Goal: Task Accomplishment & Management: Manage account settings

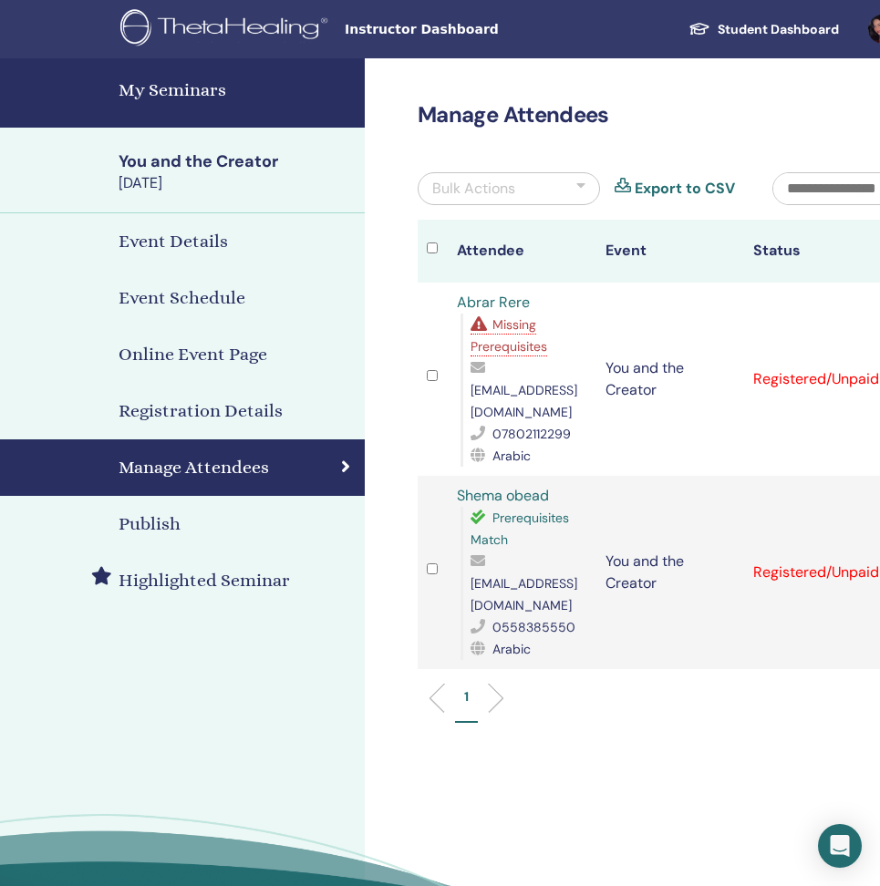
click at [196, 98] on h4 "My Seminars" at bounding box center [236, 90] width 235 height 27
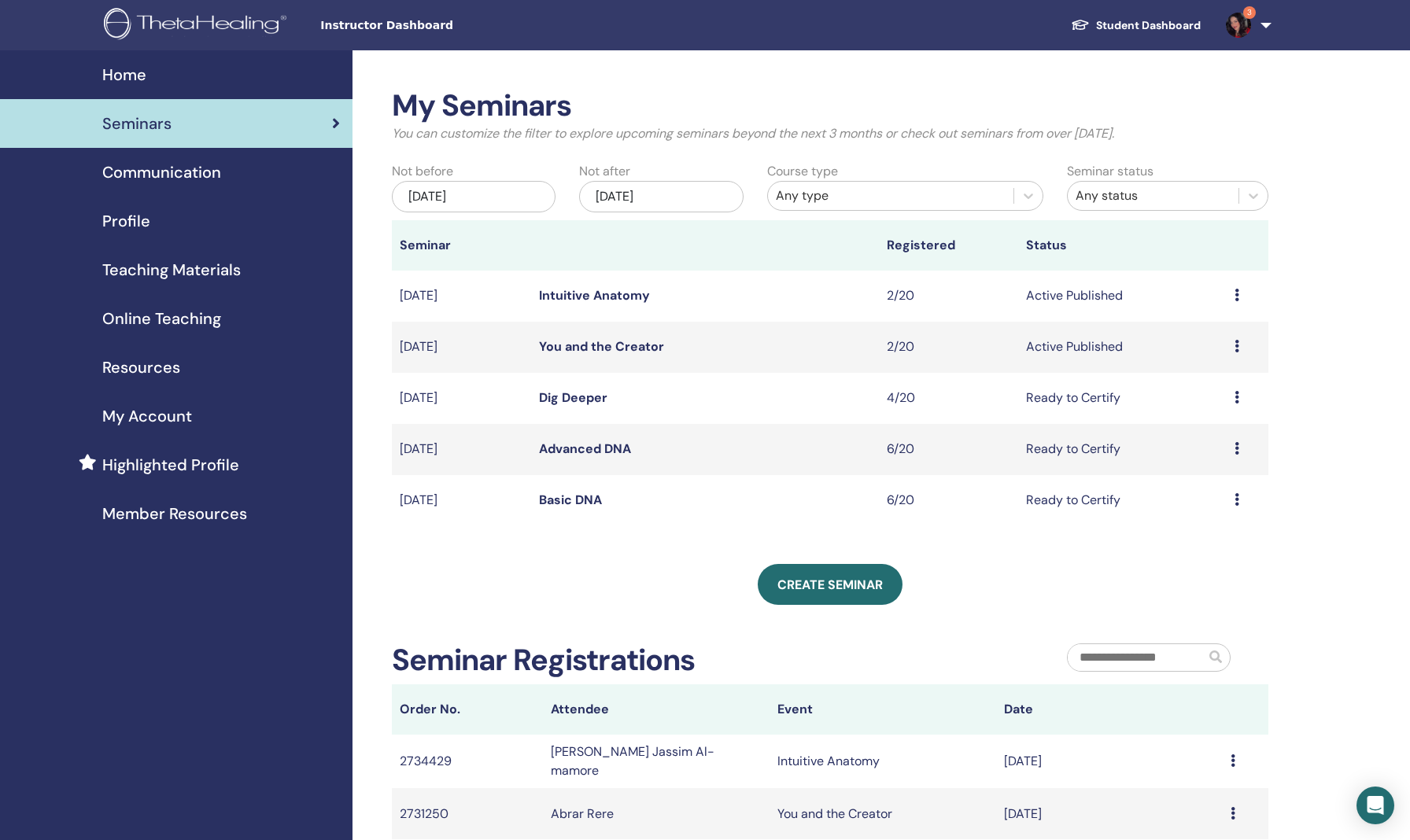
click at [576, 302] on link "Intuitive Anatomy" at bounding box center [595, 295] width 111 height 16
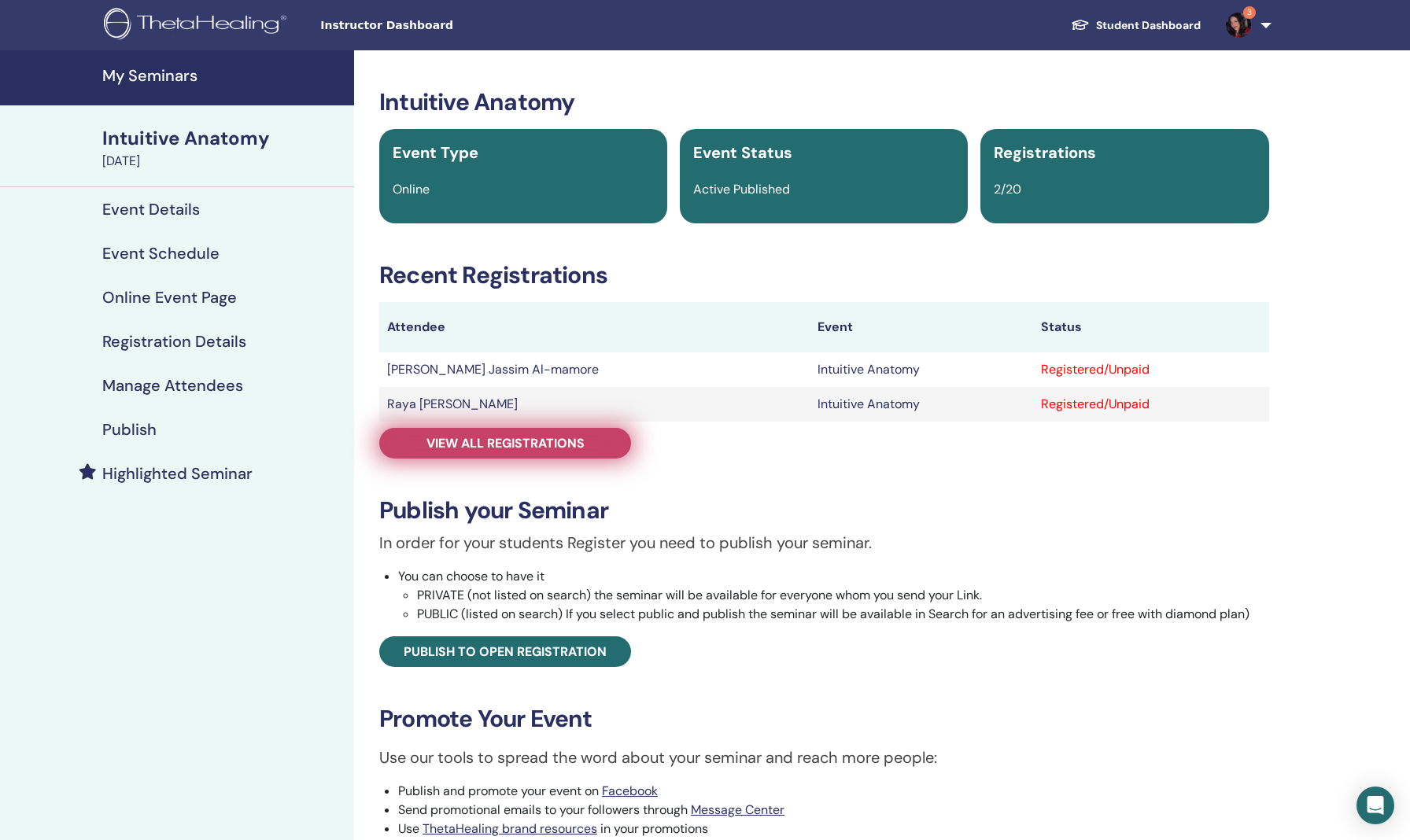
click at [576, 442] on span "View all registrations" at bounding box center [505, 442] width 158 height 16
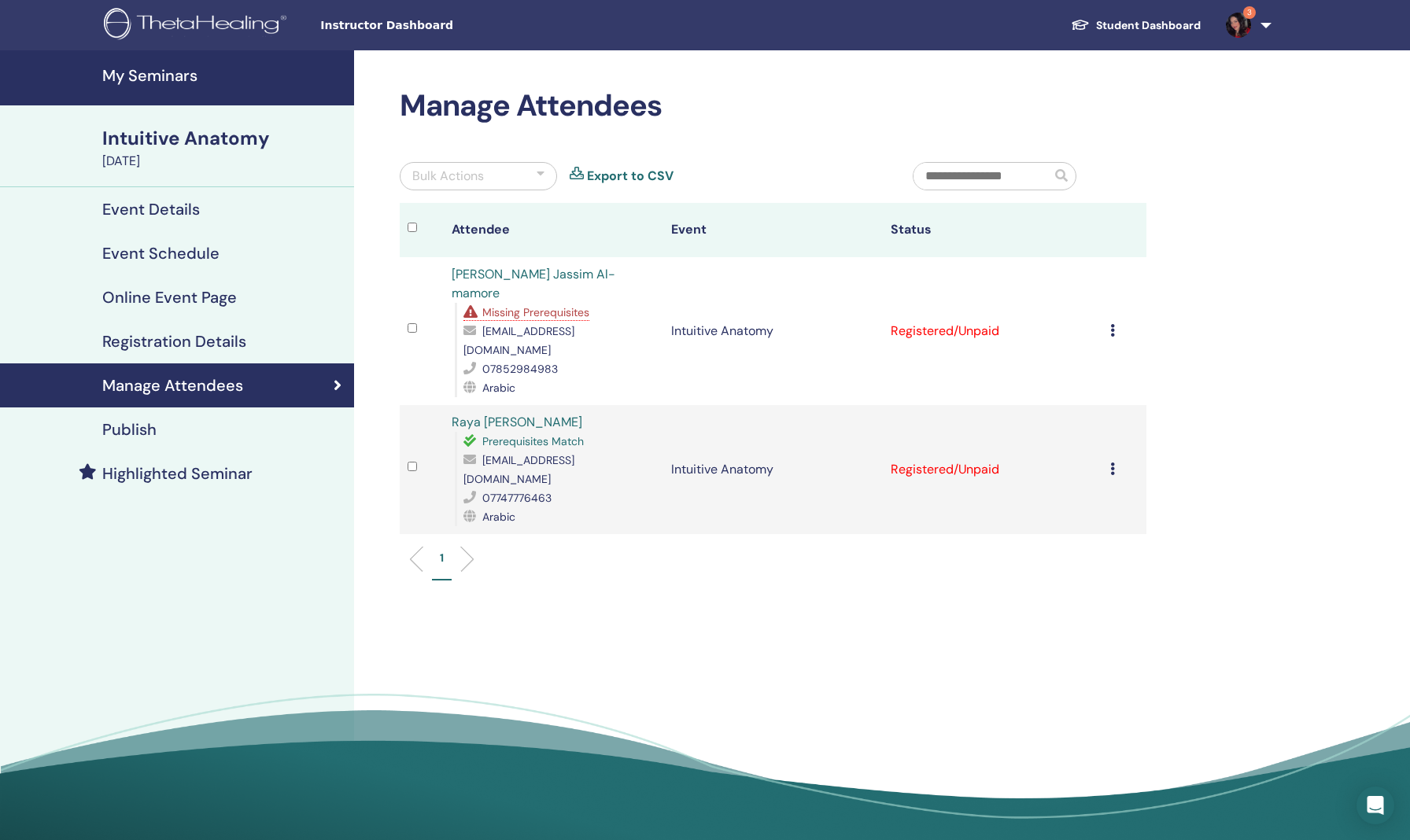
click at [160, 141] on div "Intuitive Anatomy" at bounding box center [223, 138] width 242 height 27
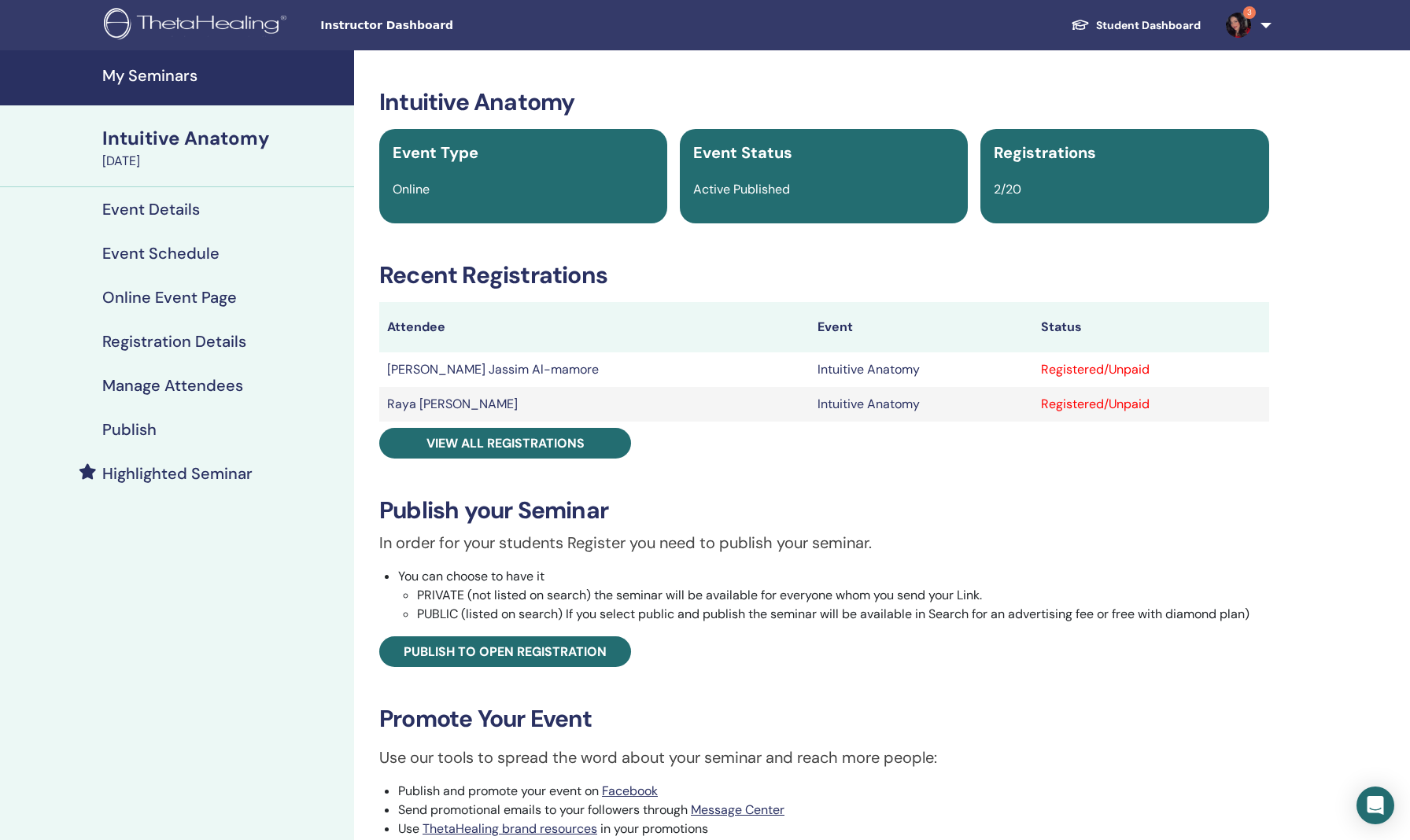
click at [152, 80] on h4 "My Seminars" at bounding box center [223, 76] width 242 height 19
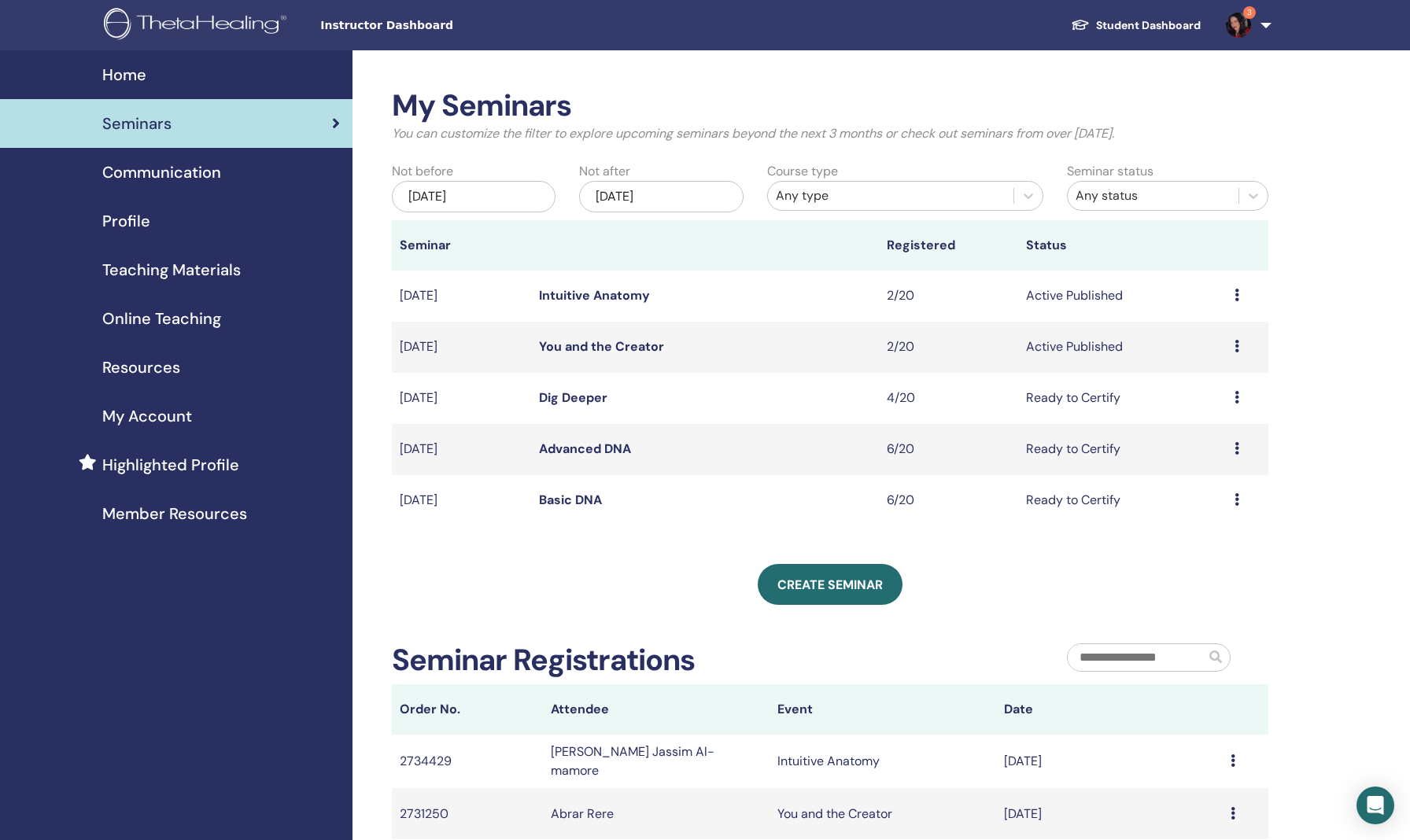
click at [566, 293] on link "Intuitive Anatomy" at bounding box center [595, 295] width 111 height 16
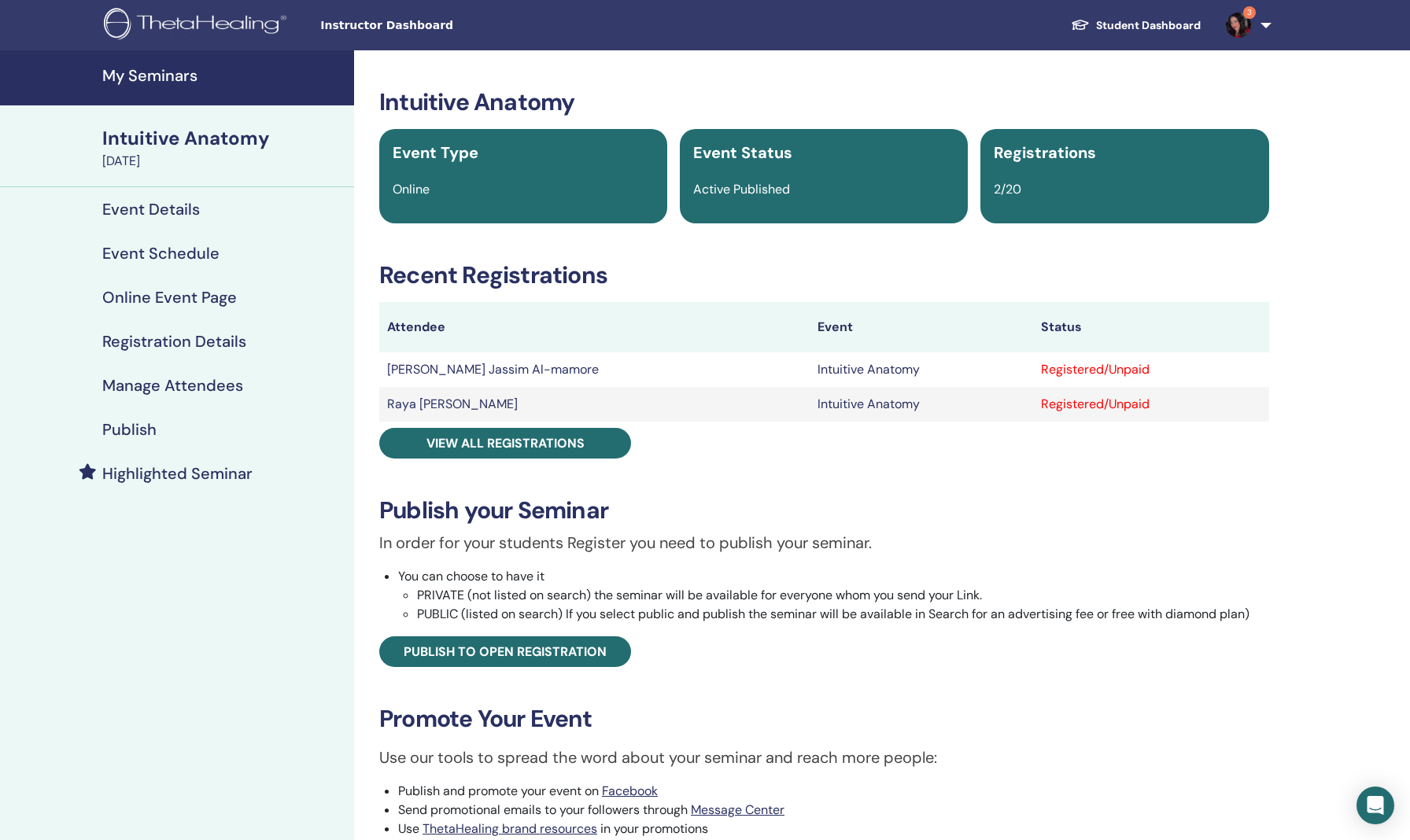
click at [162, 207] on h4 "Event Details" at bounding box center [151, 210] width 98 height 19
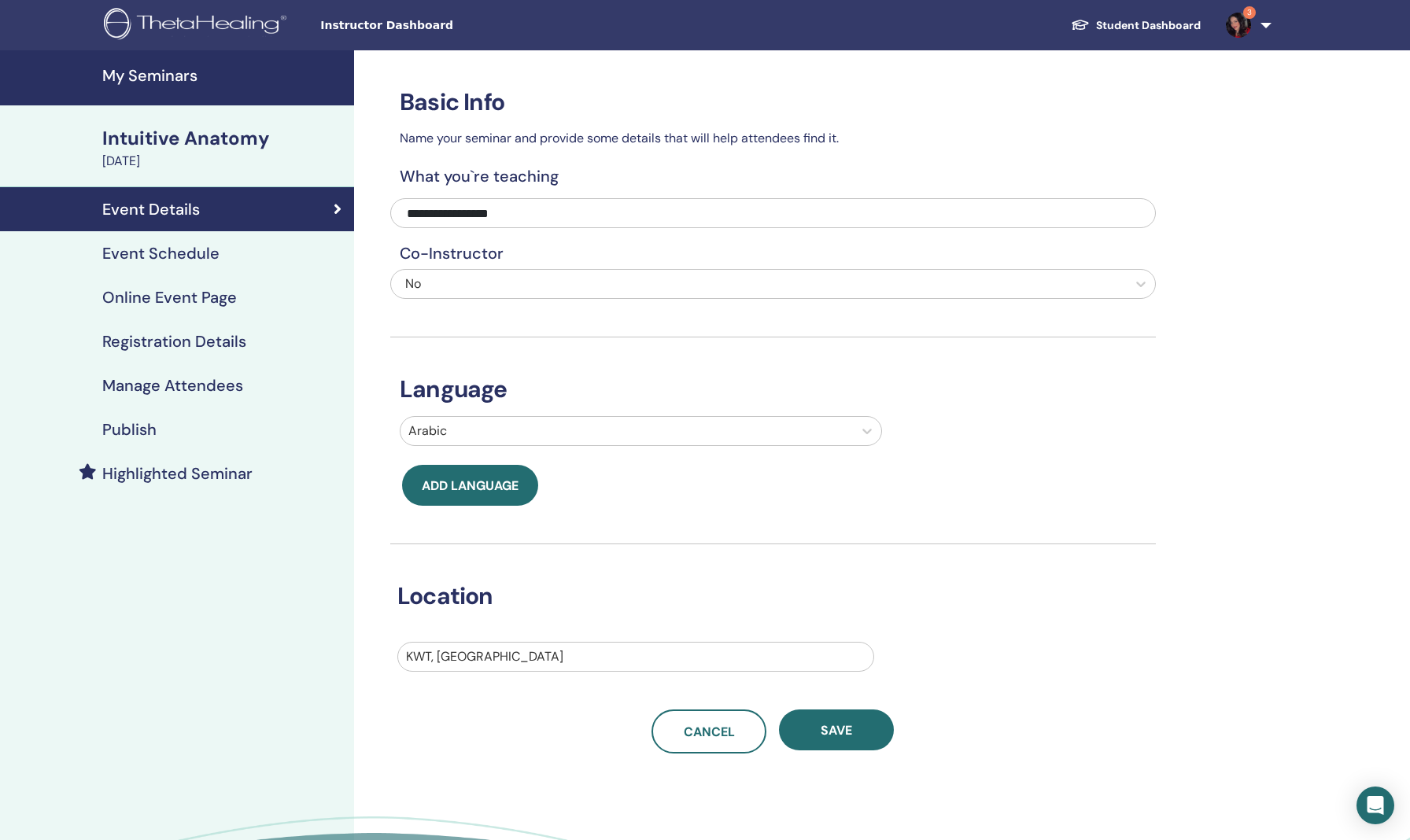
click at [156, 248] on h4 "Event Schedule" at bounding box center [161, 254] width 117 height 19
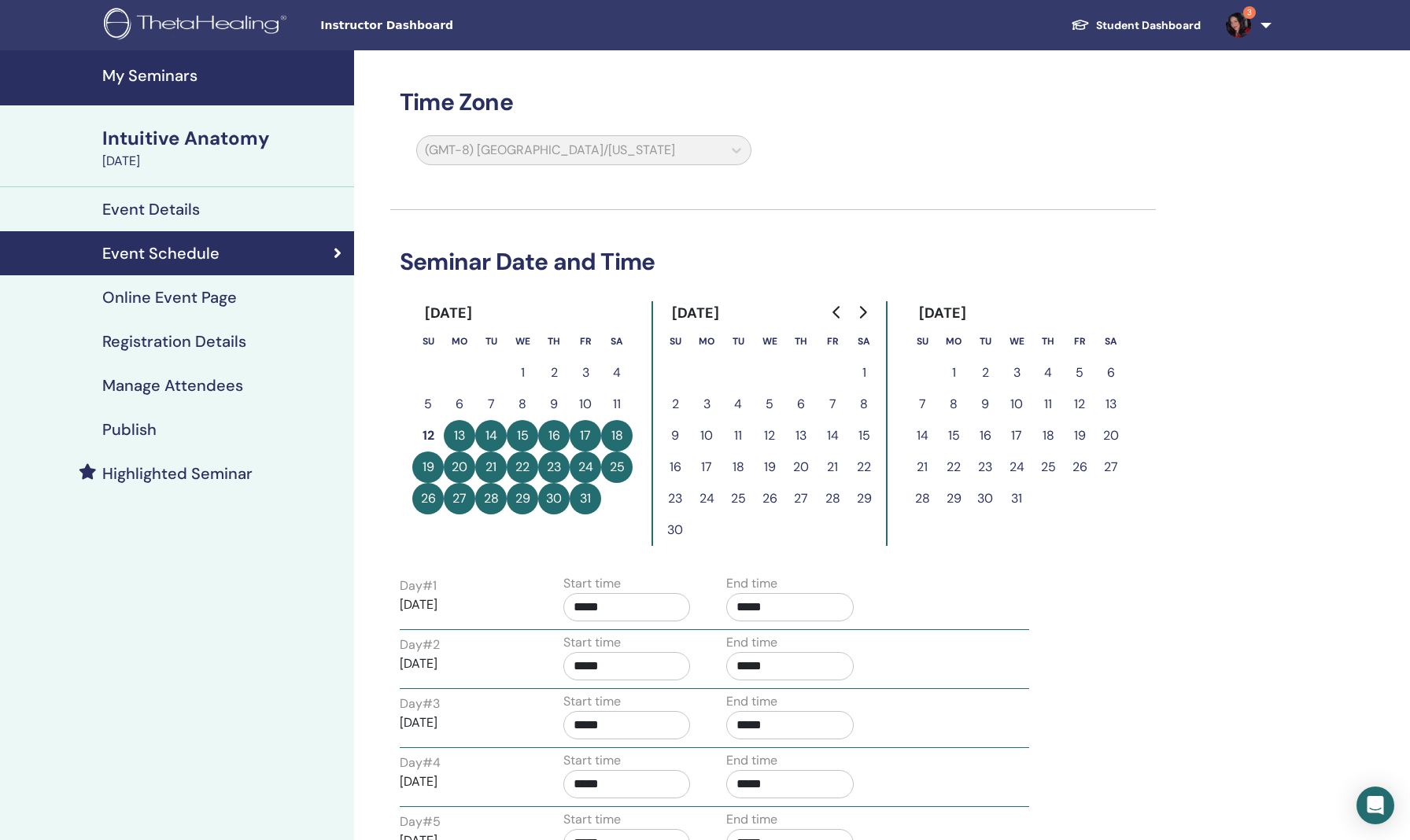
click at [428, 468] on button "19" at bounding box center [428, 467] width 31 height 31
click at [462, 467] on button "20" at bounding box center [459, 467] width 31 height 31
click at [708, 655] on div "Start time *****" at bounding box center [633, 661] width 164 height 55
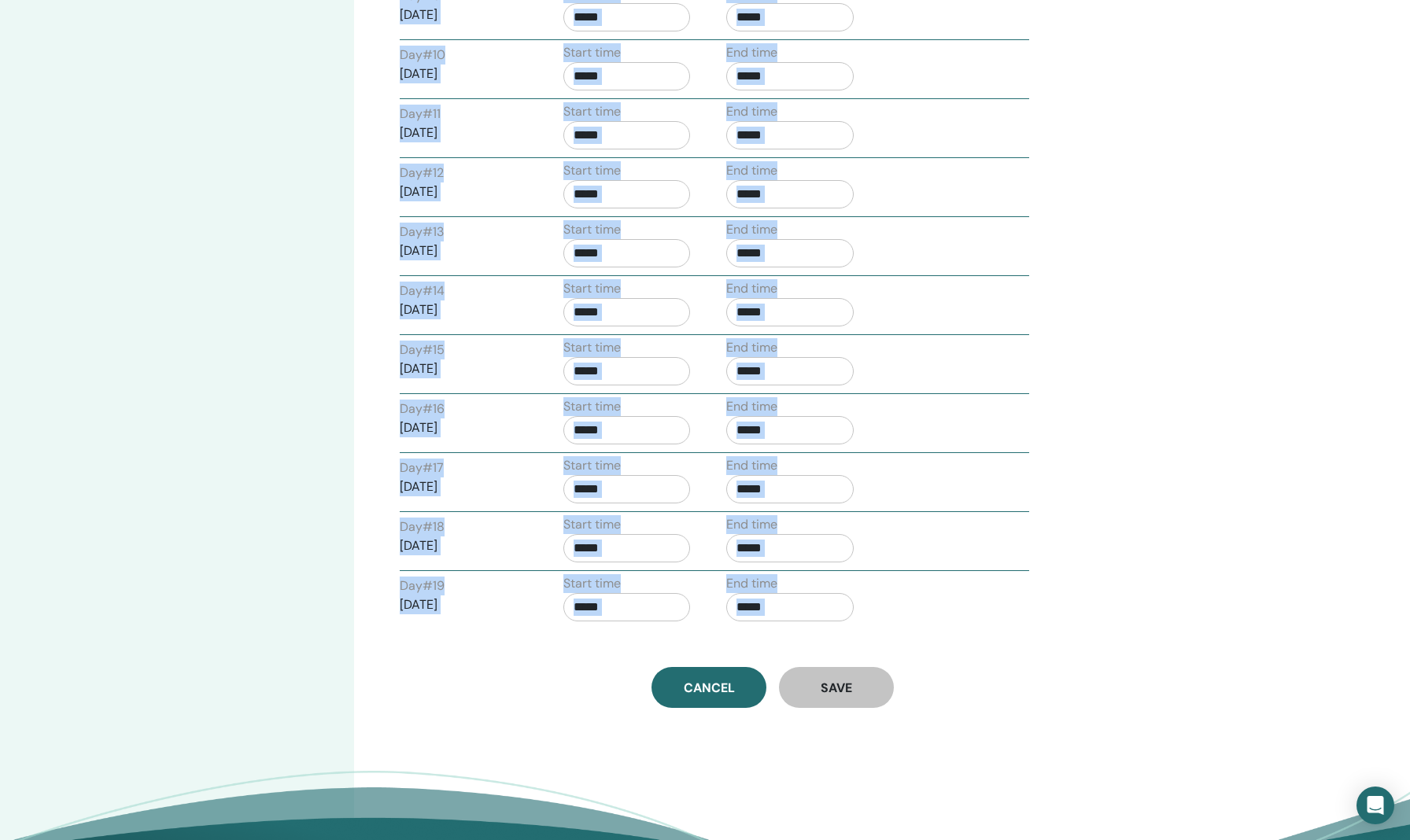
scroll to position [1071, 0]
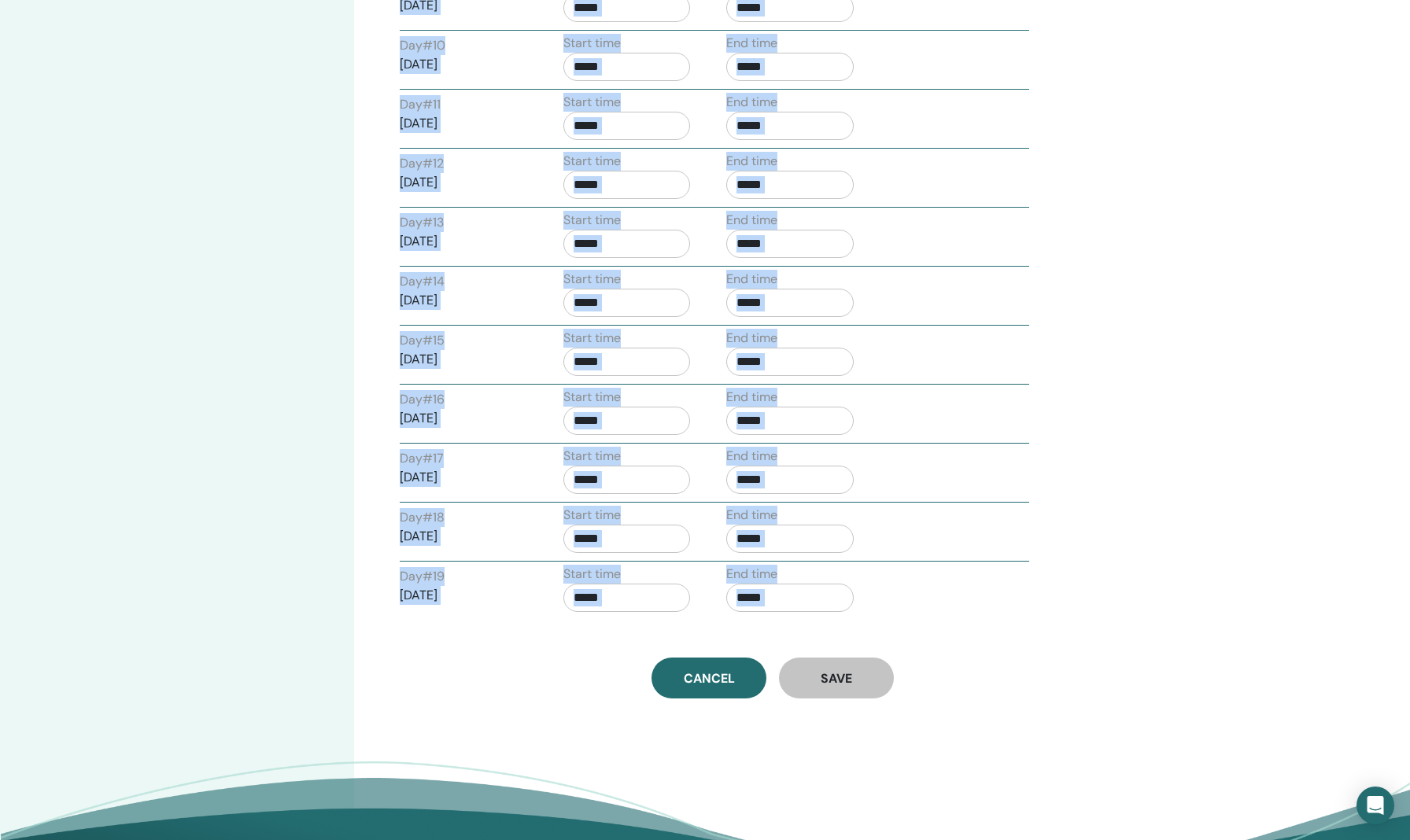
drag, startPoint x: 420, startPoint y: 601, endPoint x: 444, endPoint y: 692, distance: 94.1
click at [718, 675] on span "Cancel" at bounding box center [708, 678] width 51 height 16
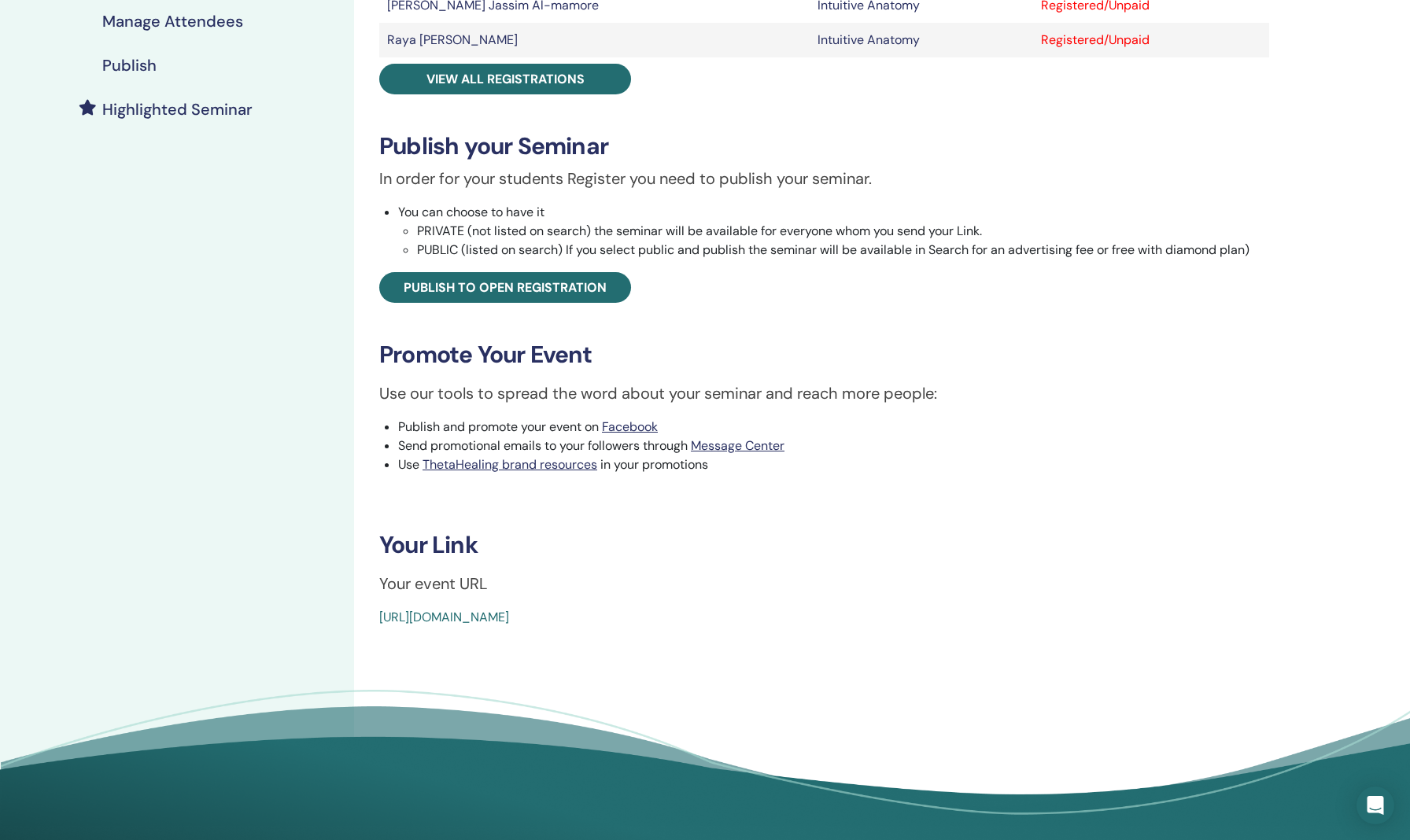
click at [812, 174] on p "In order for your students Register you need to publish your seminar." at bounding box center [824, 178] width 890 height 23
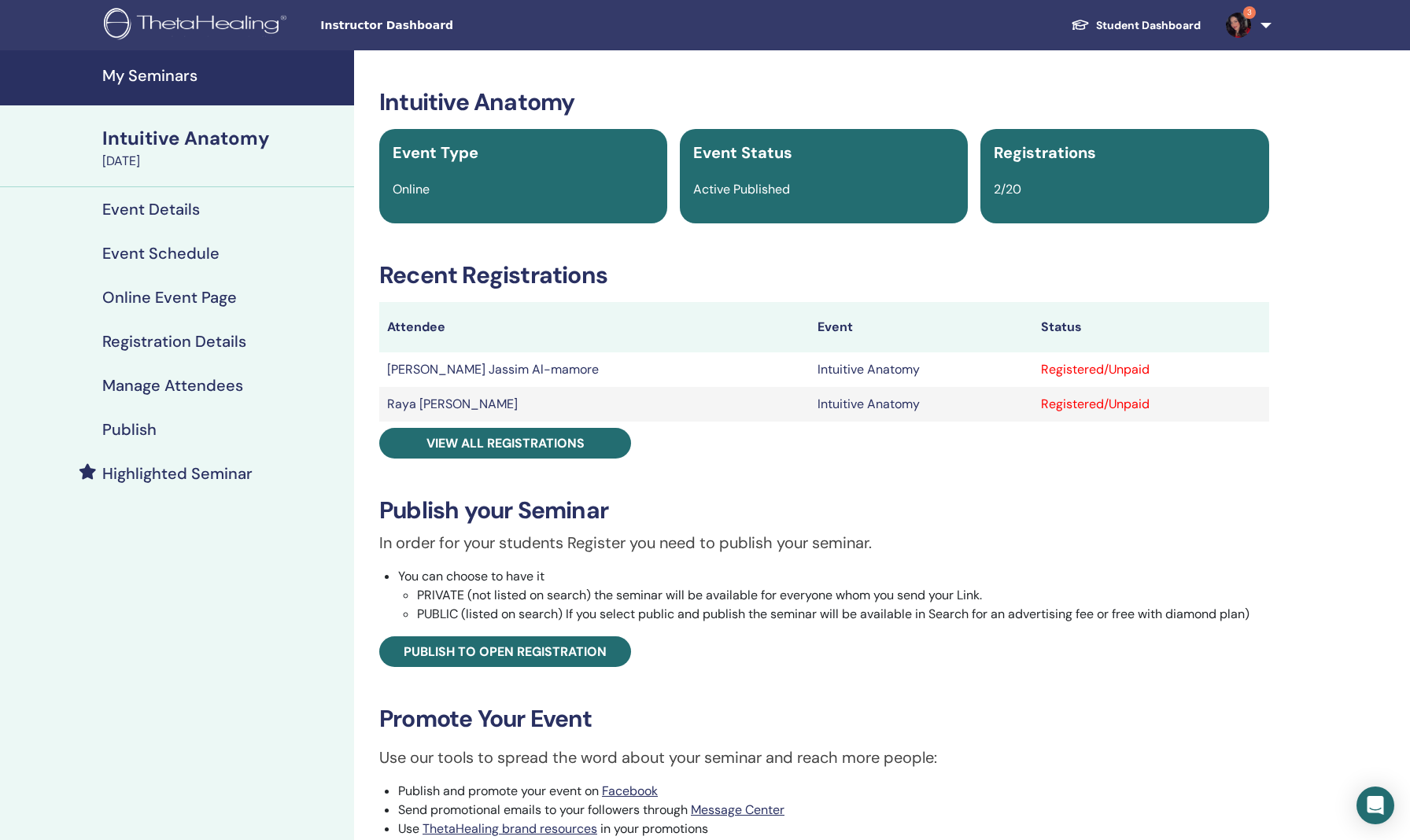
scroll to position [0, 0]
click at [181, 258] on h4 "Event Schedule" at bounding box center [161, 254] width 117 height 19
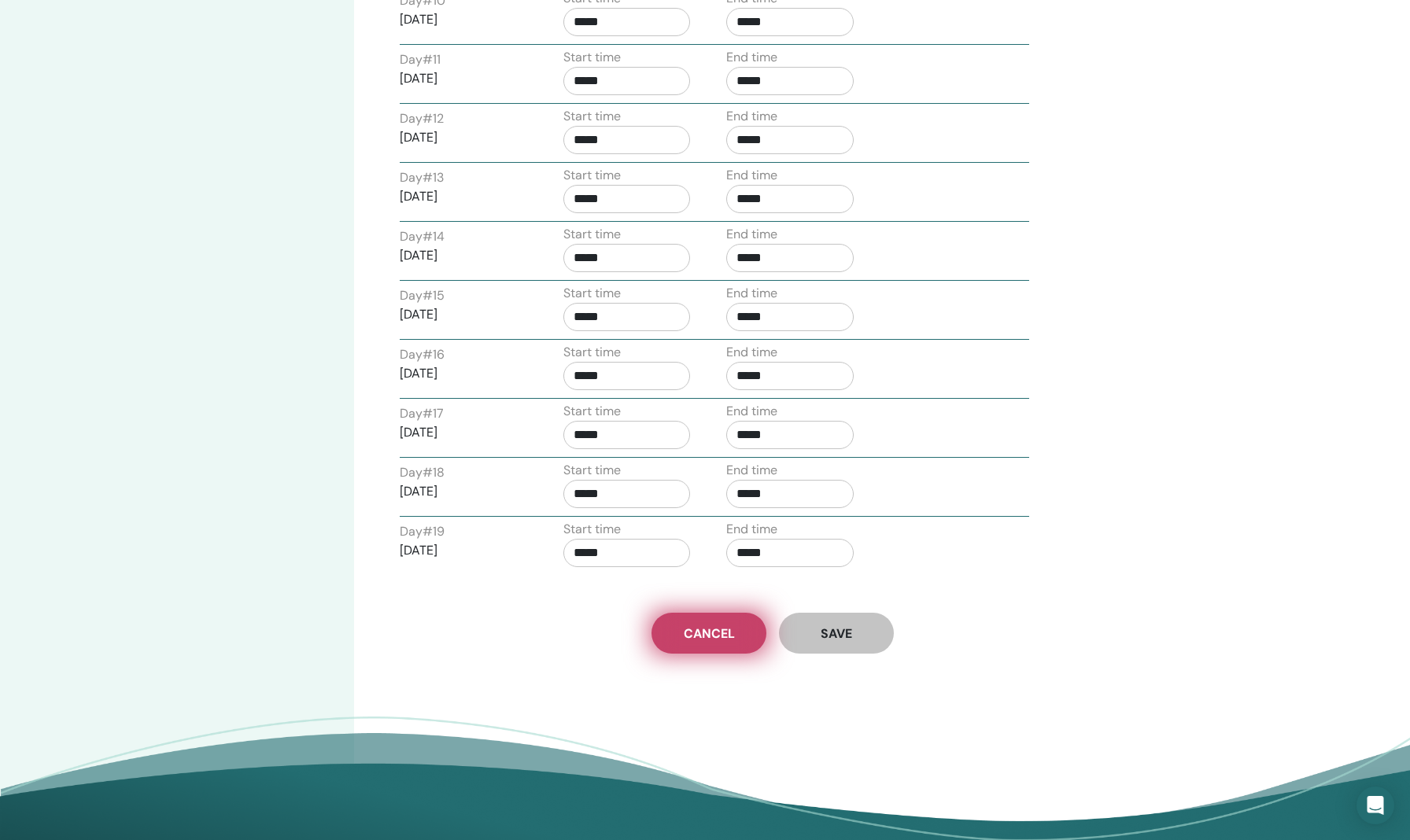
scroll to position [1134, 0]
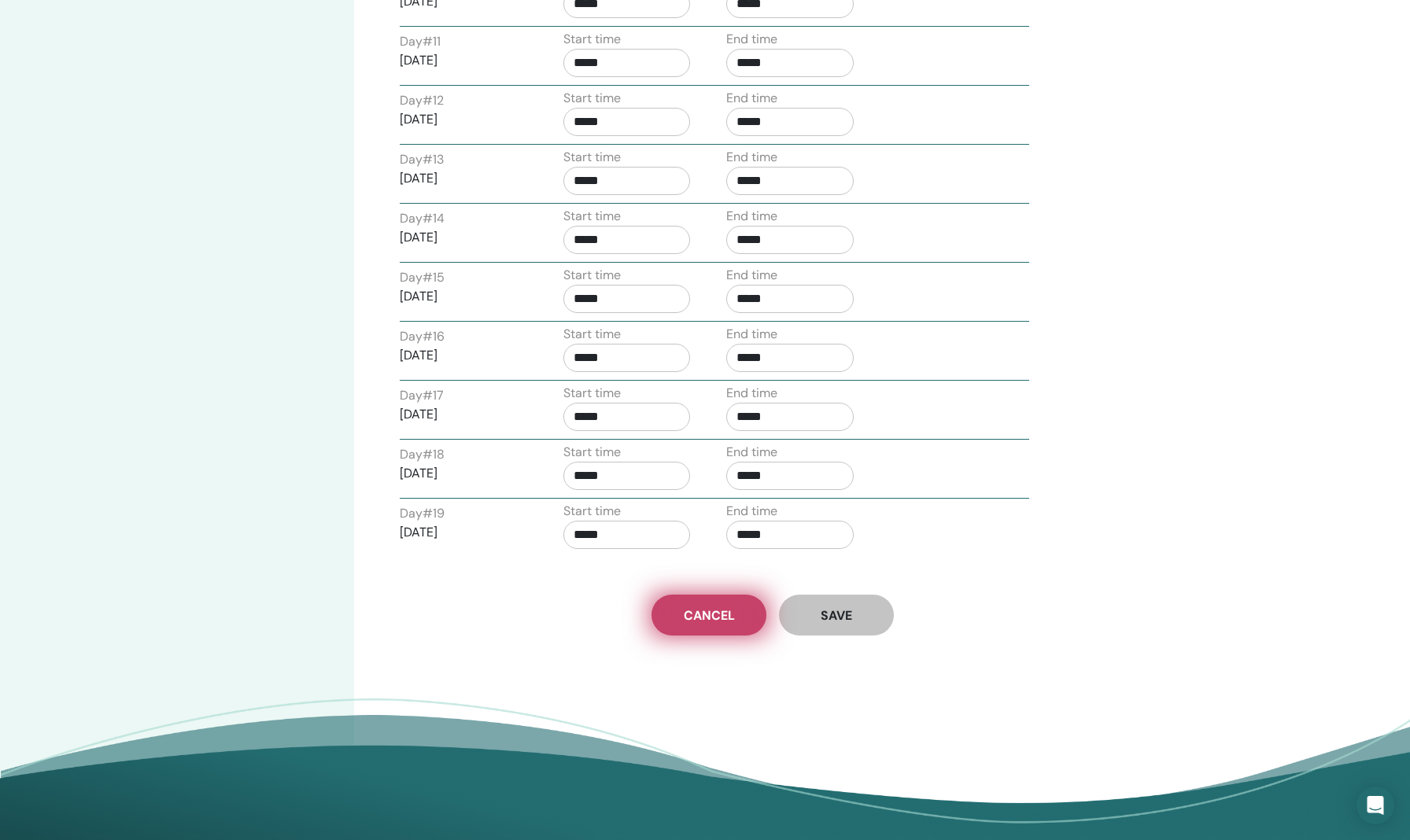
click at [699, 612] on span "Cancel" at bounding box center [708, 615] width 51 height 16
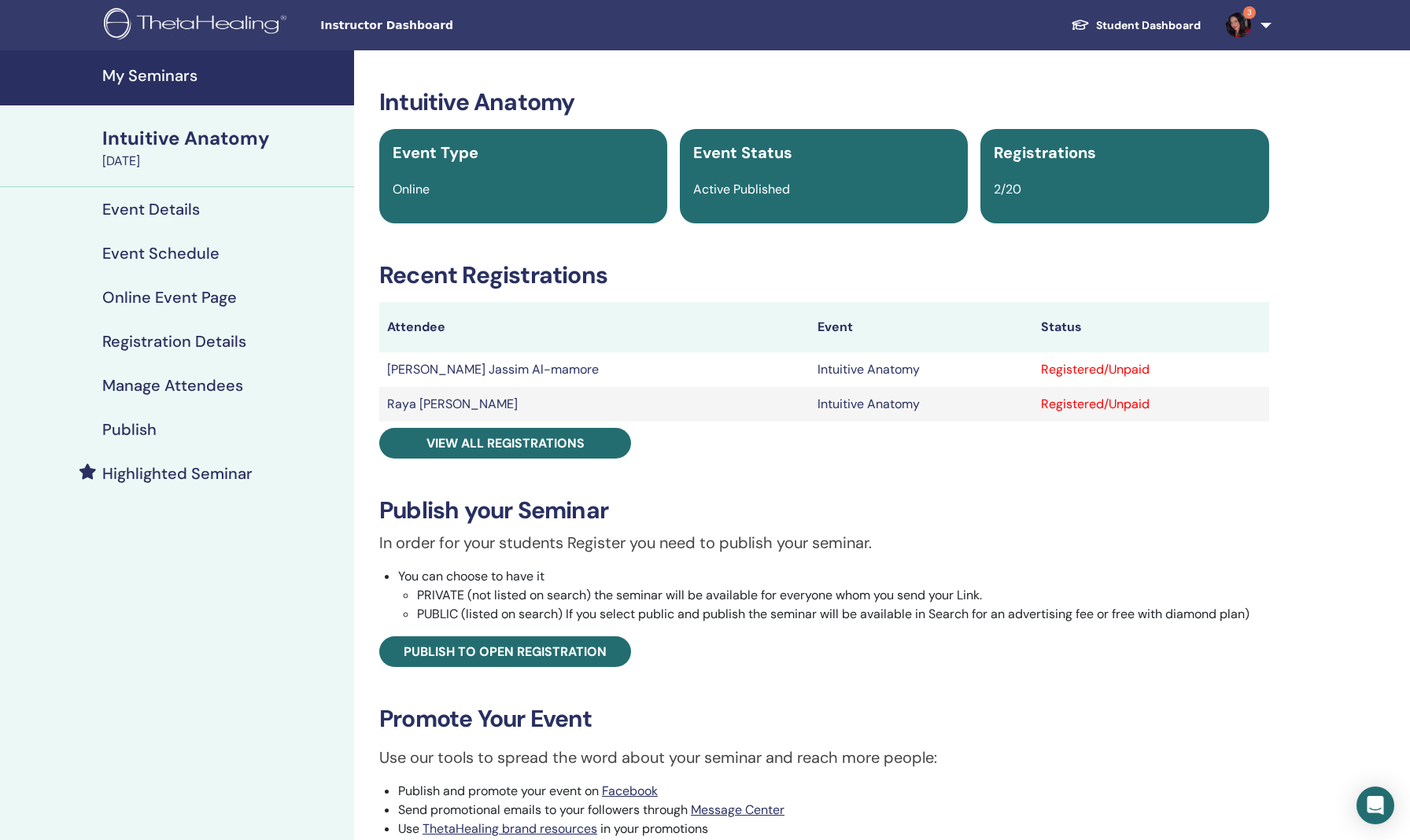
click at [120, 249] on h4 "Event Schedule" at bounding box center [161, 254] width 117 height 19
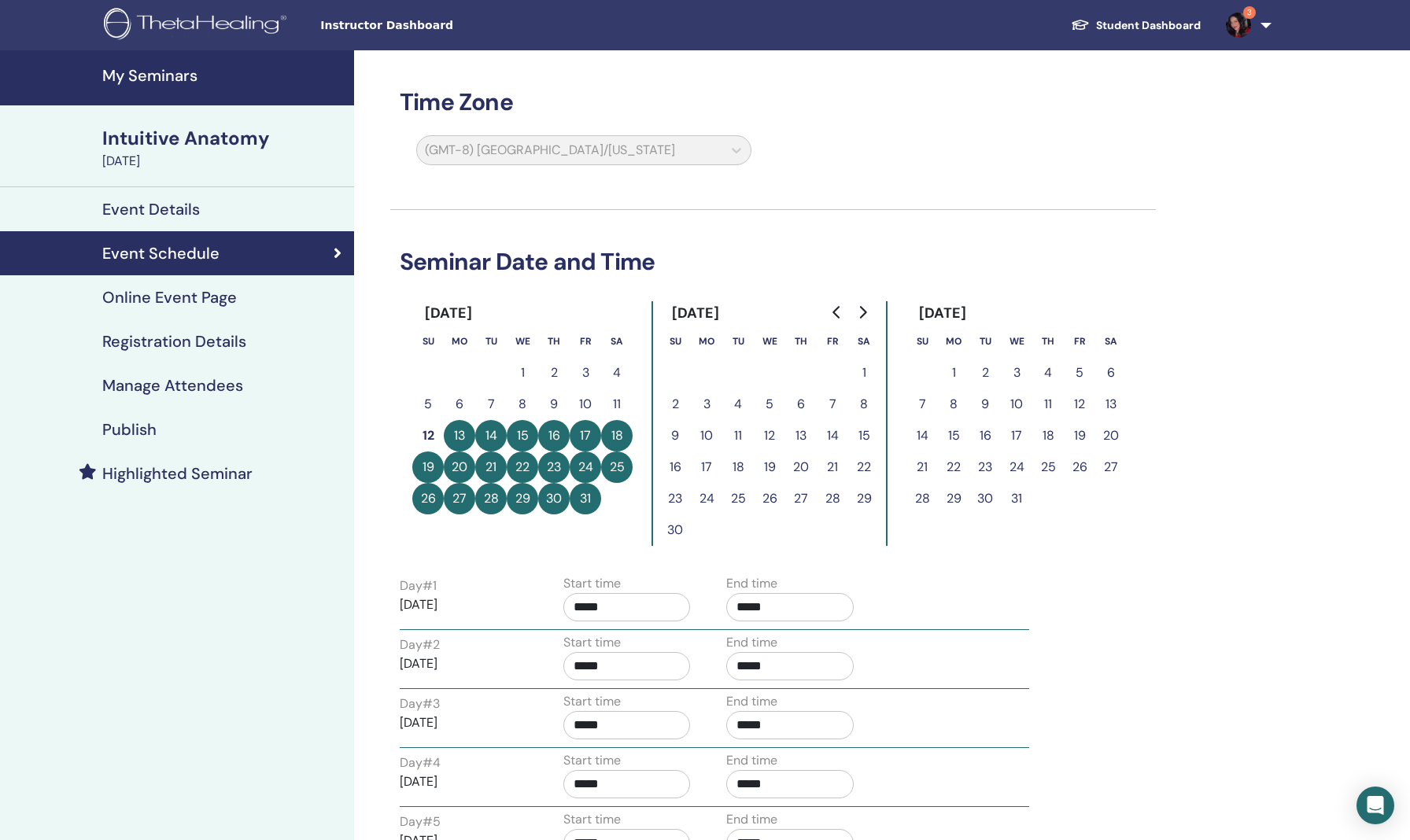
click at [465, 433] on button "13" at bounding box center [459, 436] width 31 height 31
drag, startPoint x: 465, startPoint y: 433, endPoint x: 509, endPoint y: 442, distance: 44.9
click at [510, 442] on tr "12 13 14 15 16 17 18" at bounding box center [522, 436] width 220 height 31
click at [432, 436] on button "12" at bounding box center [428, 436] width 31 height 31
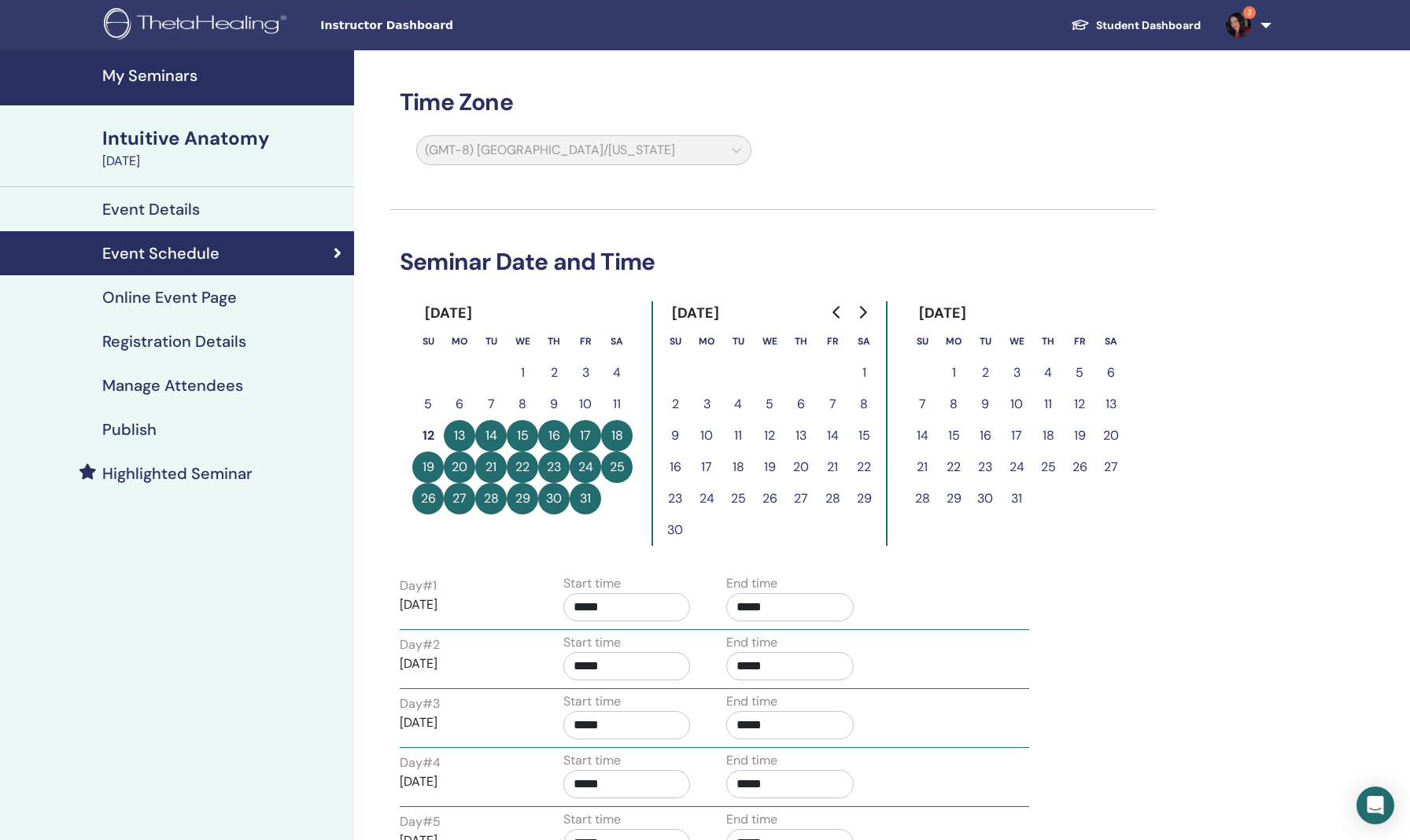
click at [432, 436] on button "12" at bounding box center [428, 436] width 31 height 31
click at [551, 267] on h3 "Seminar Date and Time" at bounding box center [772, 261] width 765 height 28
click at [731, 151] on div "(GMT-8) US/Alaska" at bounding box center [583, 154] width 354 height 36
click at [738, 151] on div "(GMT-8) US/Alaska" at bounding box center [583, 154] width 354 height 36
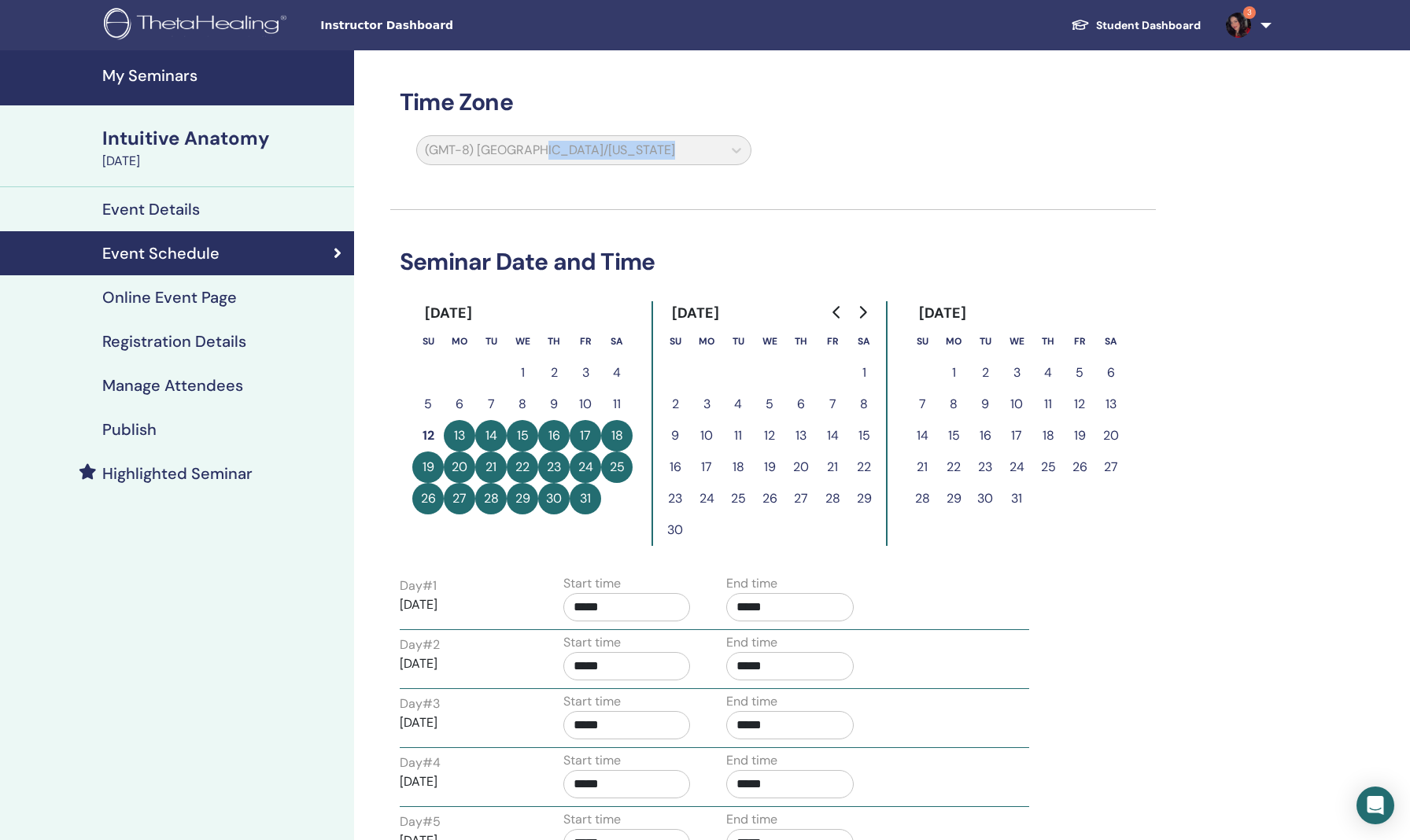
drag, startPoint x: 734, startPoint y: 154, endPoint x: 633, endPoint y: 417, distance: 281.7
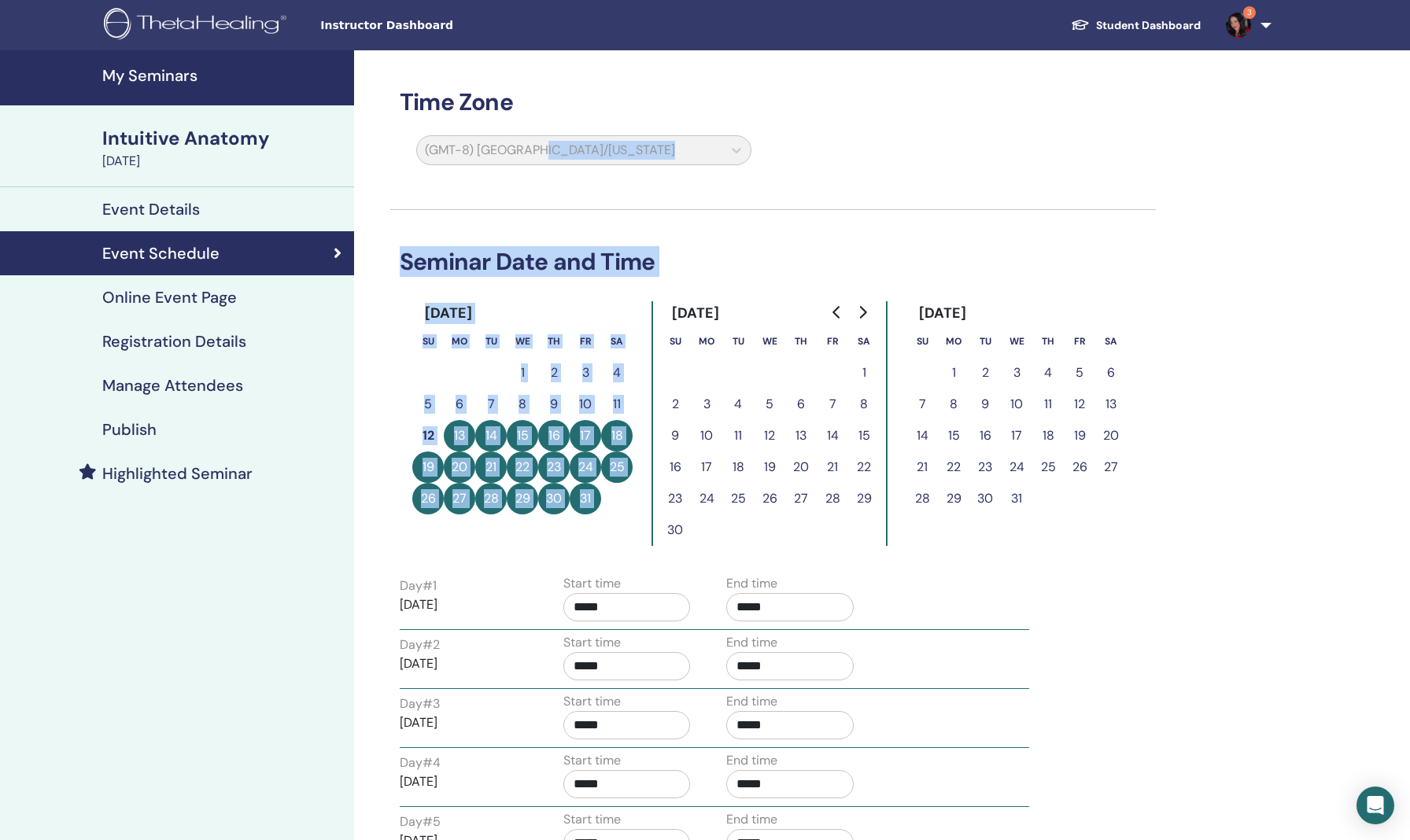
click at [620, 463] on button "25" at bounding box center [617, 467] width 31 height 31
click at [711, 474] on button "17" at bounding box center [707, 467] width 31 height 31
click at [679, 435] on button "9" at bounding box center [675, 436] width 31 height 31
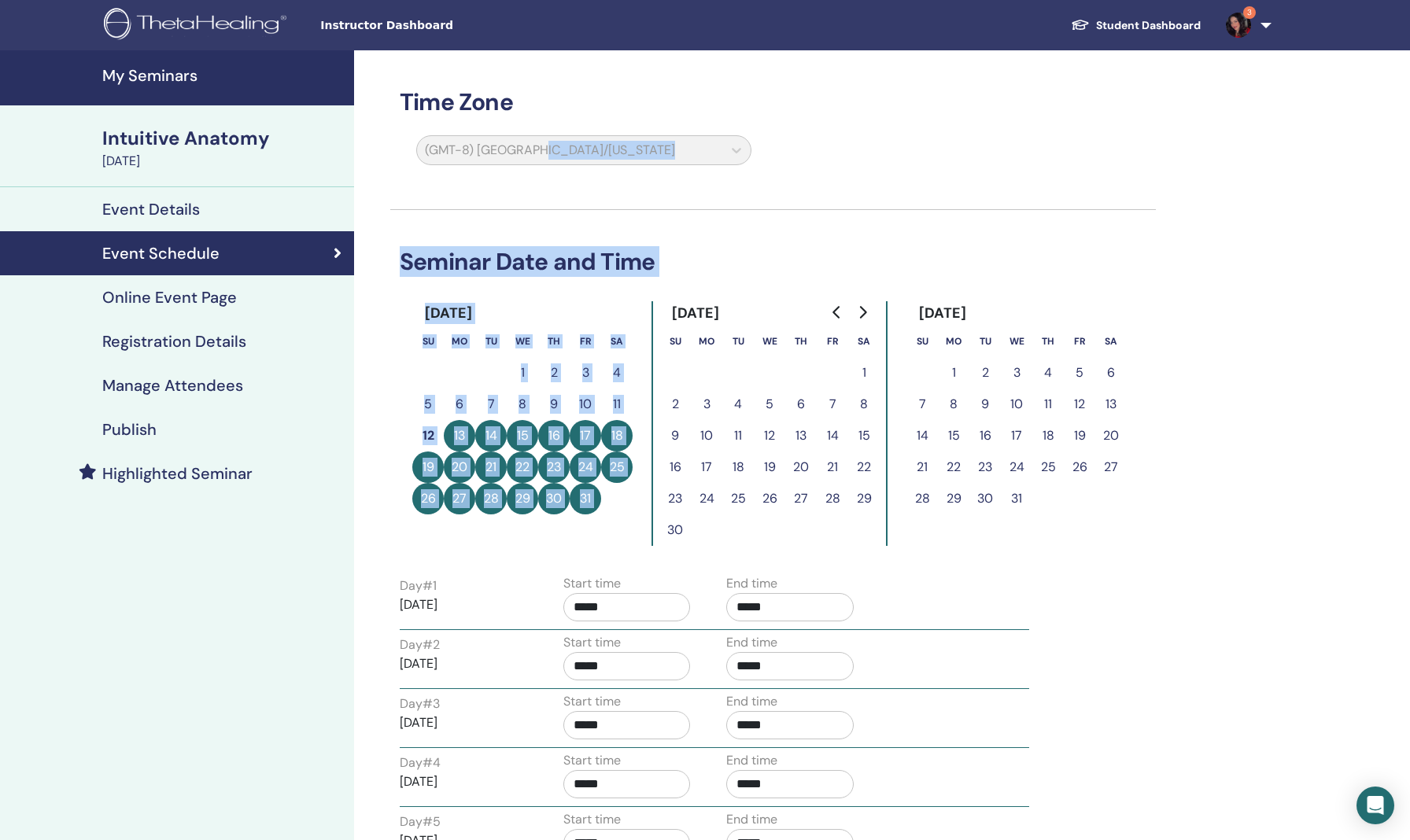
click at [514, 426] on button "15" at bounding box center [522, 436] width 31 height 31
click at [515, 429] on button "15" at bounding box center [522, 436] width 31 height 31
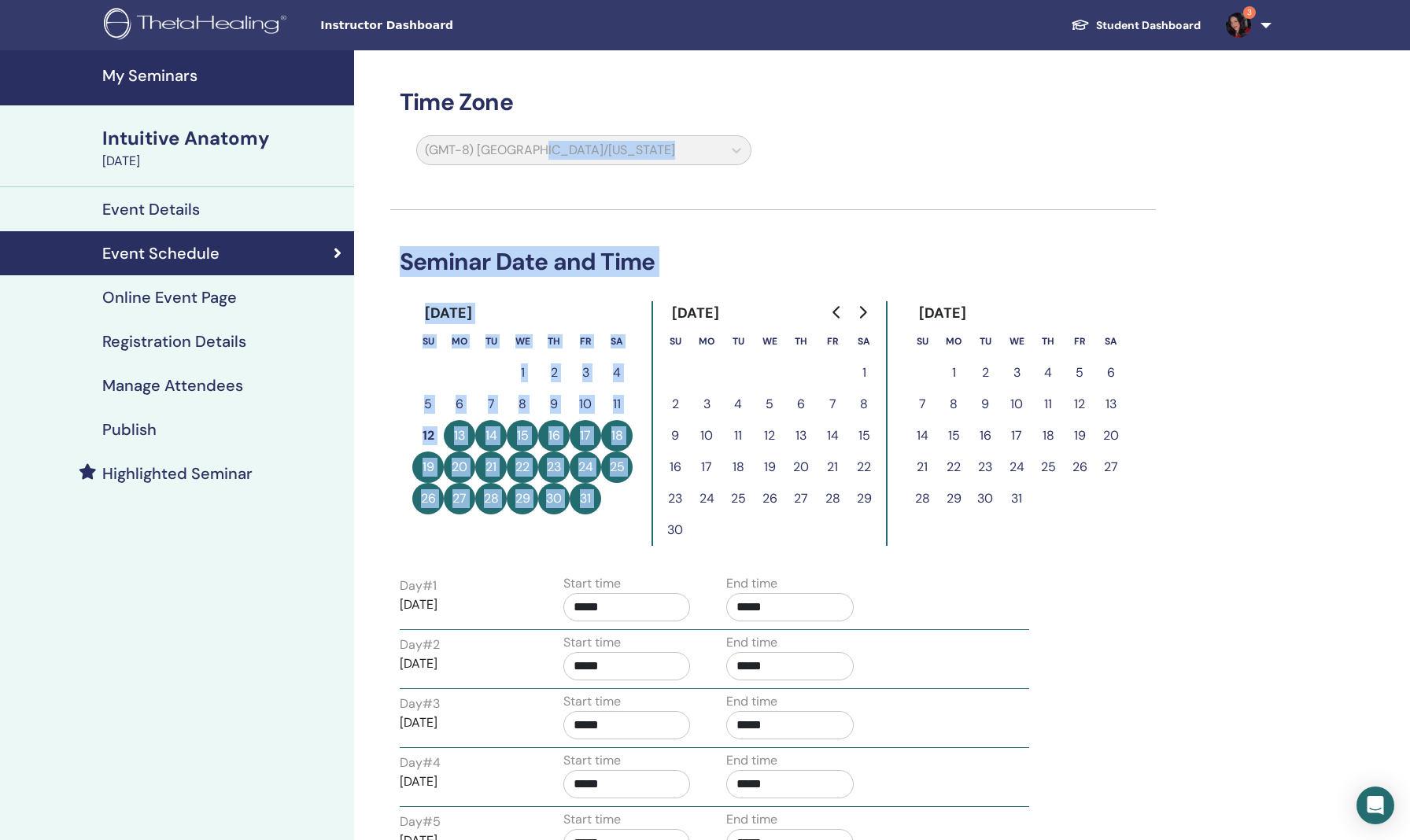
click at [500, 429] on button "14" at bounding box center [491, 436] width 31 height 31
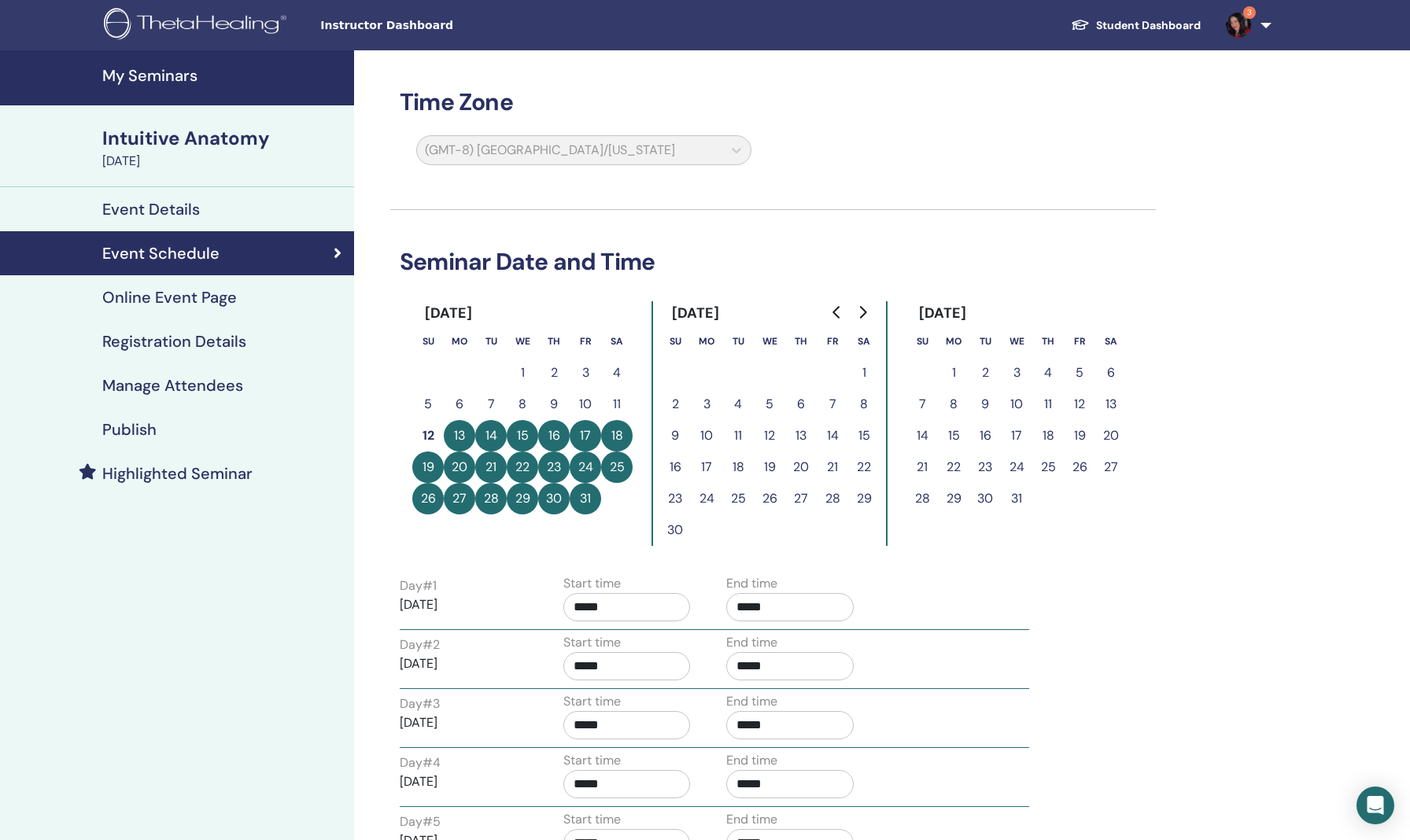
click at [494, 433] on button "14" at bounding box center [491, 436] width 31 height 31
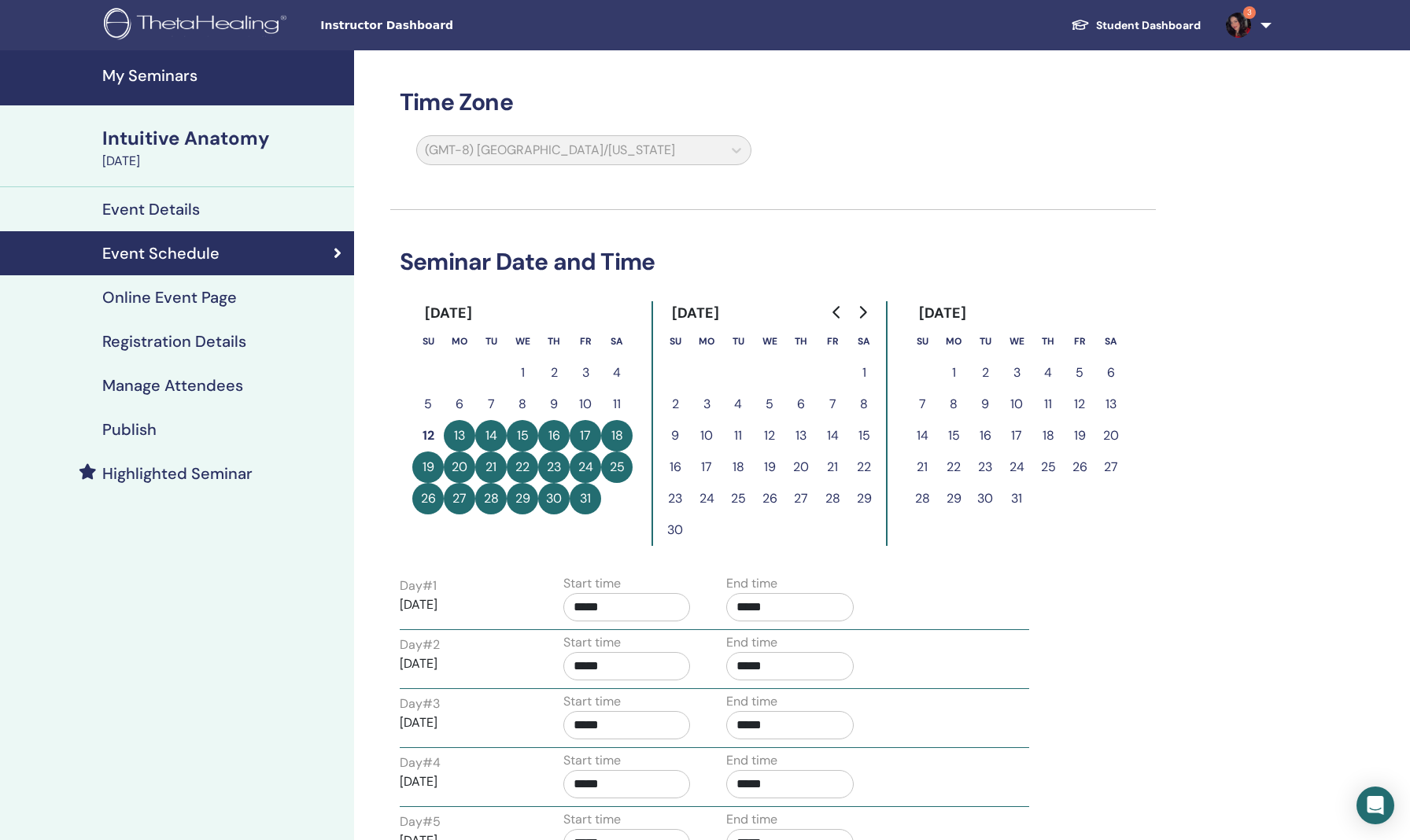
click at [494, 433] on button "14" at bounding box center [491, 436] width 31 height 31
click at [519, 433] on button "15" at bounding box center [522, 436] width 31 height 31
click at [430, 467] on button "19" at bounding box center [428, 467] width 31 height 31
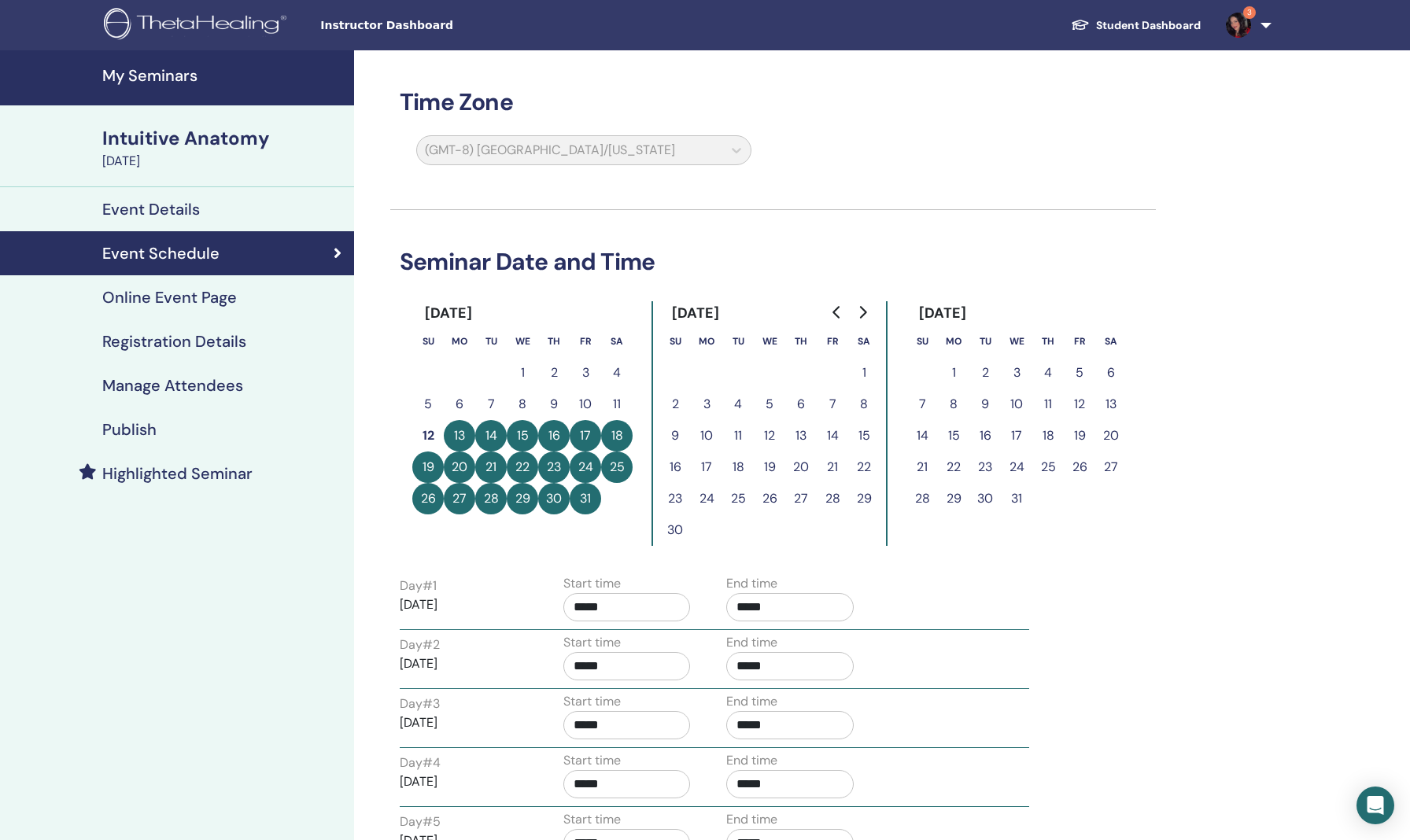
click at [431, 467] on button "19" at bounding box center [428, 467] width 31 height 31
click at [433, 464] on button "19" at bounding box center [428, 467] width 31 height 31
click at [440, 597] on p "2025/10/13" at bounding box center [463, 605] width 128 height 19
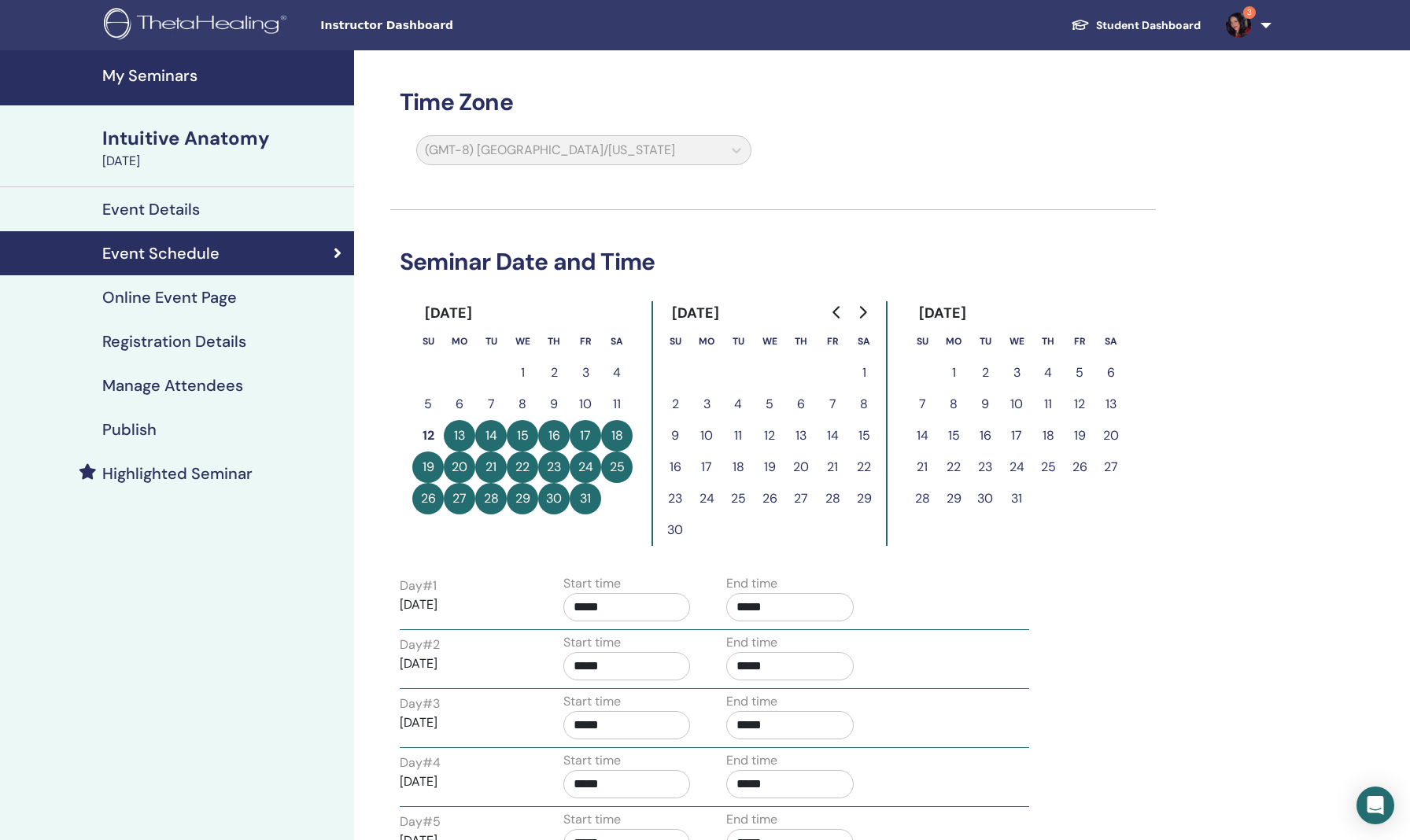
click at [465, 600] on p "2025/10/13" at bounding box center [463, 605] width 128 height 19
click at [123, 134] on div "Intuitive Anatomy" at bounding box center [223, 138] width 242 height 27
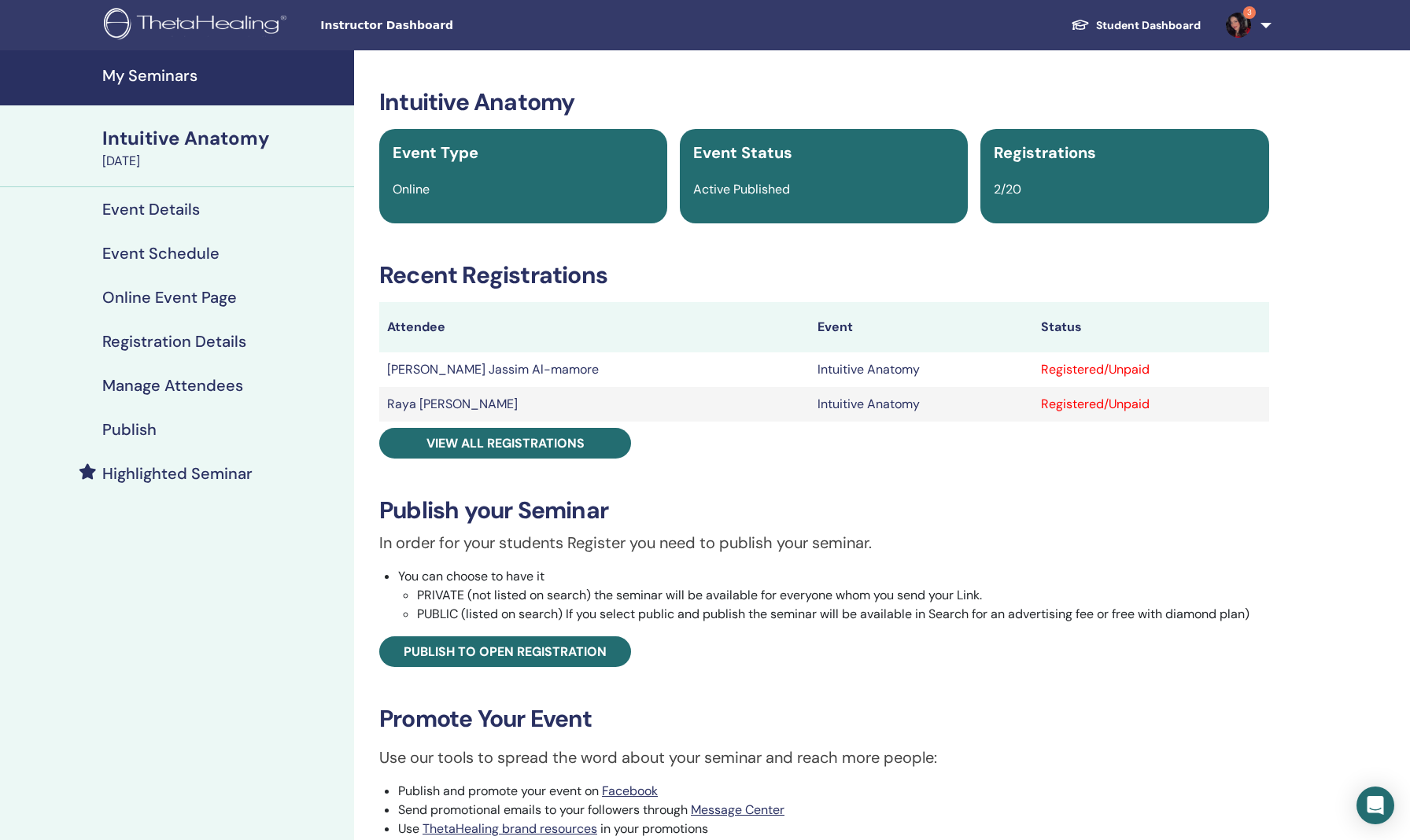
click at [127, 70] on h4 "My Seminars" at bounding box center [223, 76] width 242 height 19
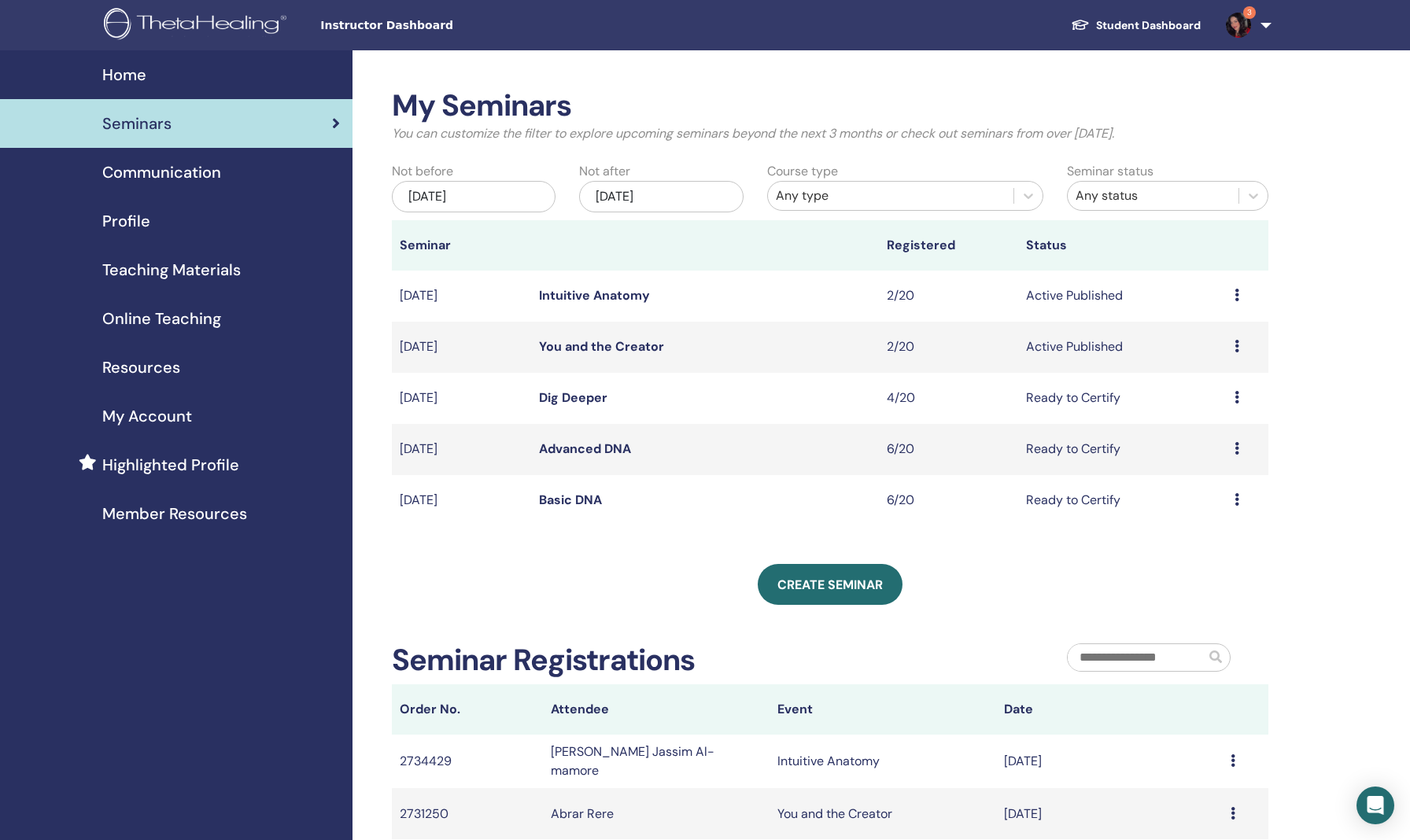
click at [562, 499] on link "Basic DNA" at bounding box center [570, 499] width 63 height 16
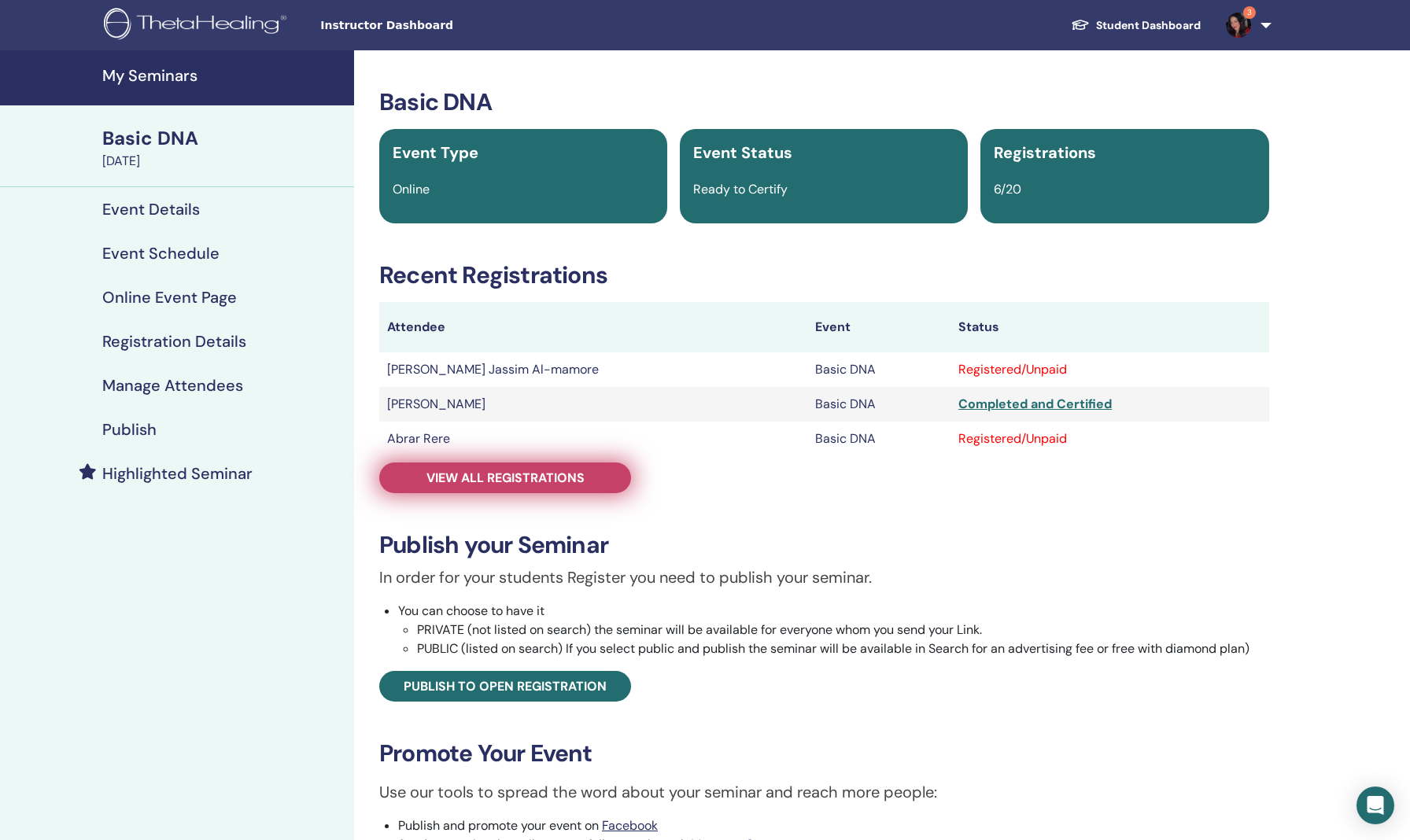
click at [551, 486] on link "View all registrations" at bounding box center [506, 478] width 252 height 31
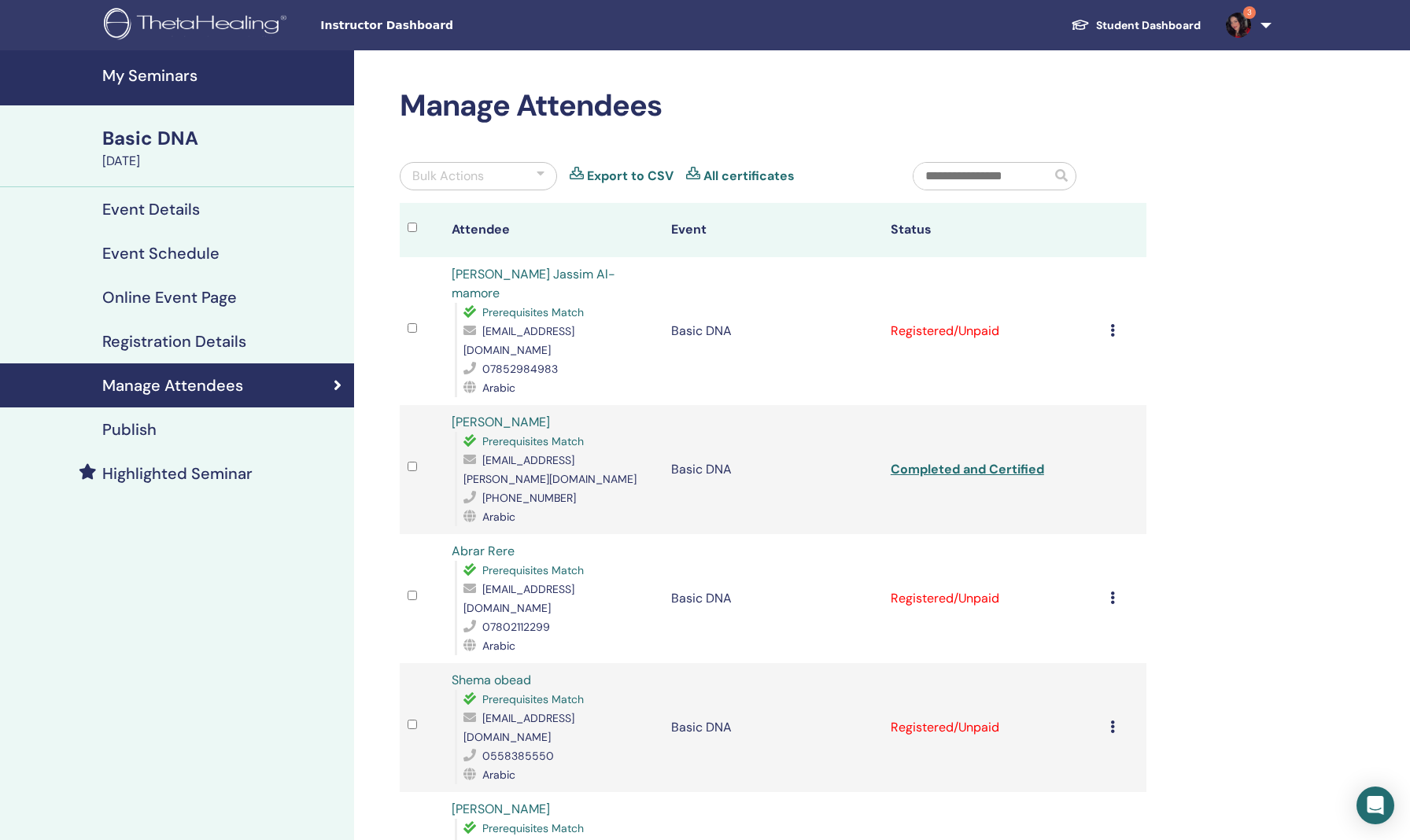
click at [924, 663] on td "Registered/Unpaid" at bounding box center [992, 728] width 219 height 129
click at [920, 663] on td "Registered/Unpaid" at bounding box center [992, 728] width 219 height 129
click at [1113, 720] on icon at bounding box center [1112, 726] width 4 height 13
click at [1093, 704] on p "Mark as Paid" at bounding box center [1104, 702] width 124 height 19
click at [1114, 720] on icon at bounding box center [1112, 726] width 4 height 13
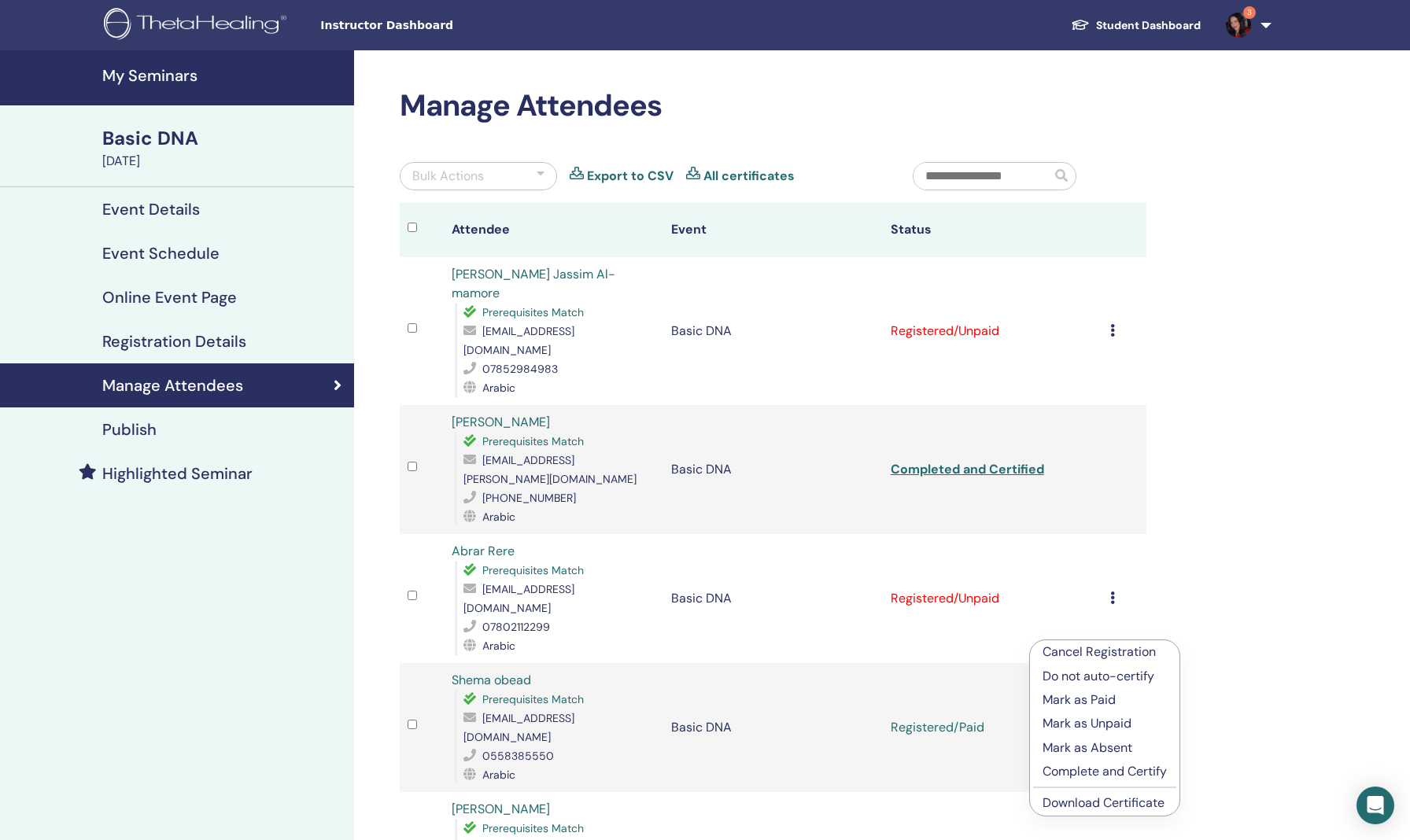
click at [1090, 768] on p "Complete and Certify" at bounding box center [1105, 772] width 124 height 19
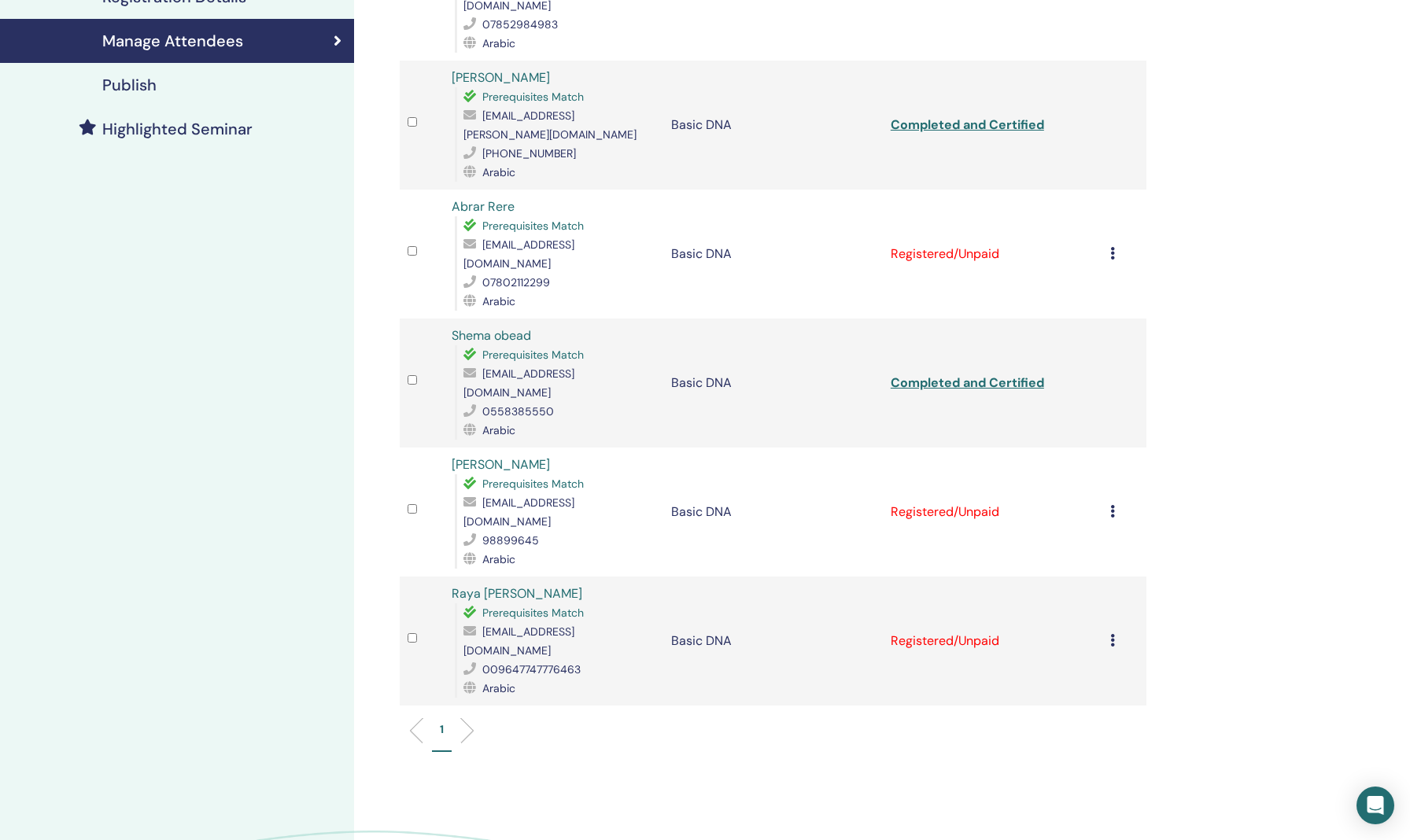
scroll to position [354, 0]
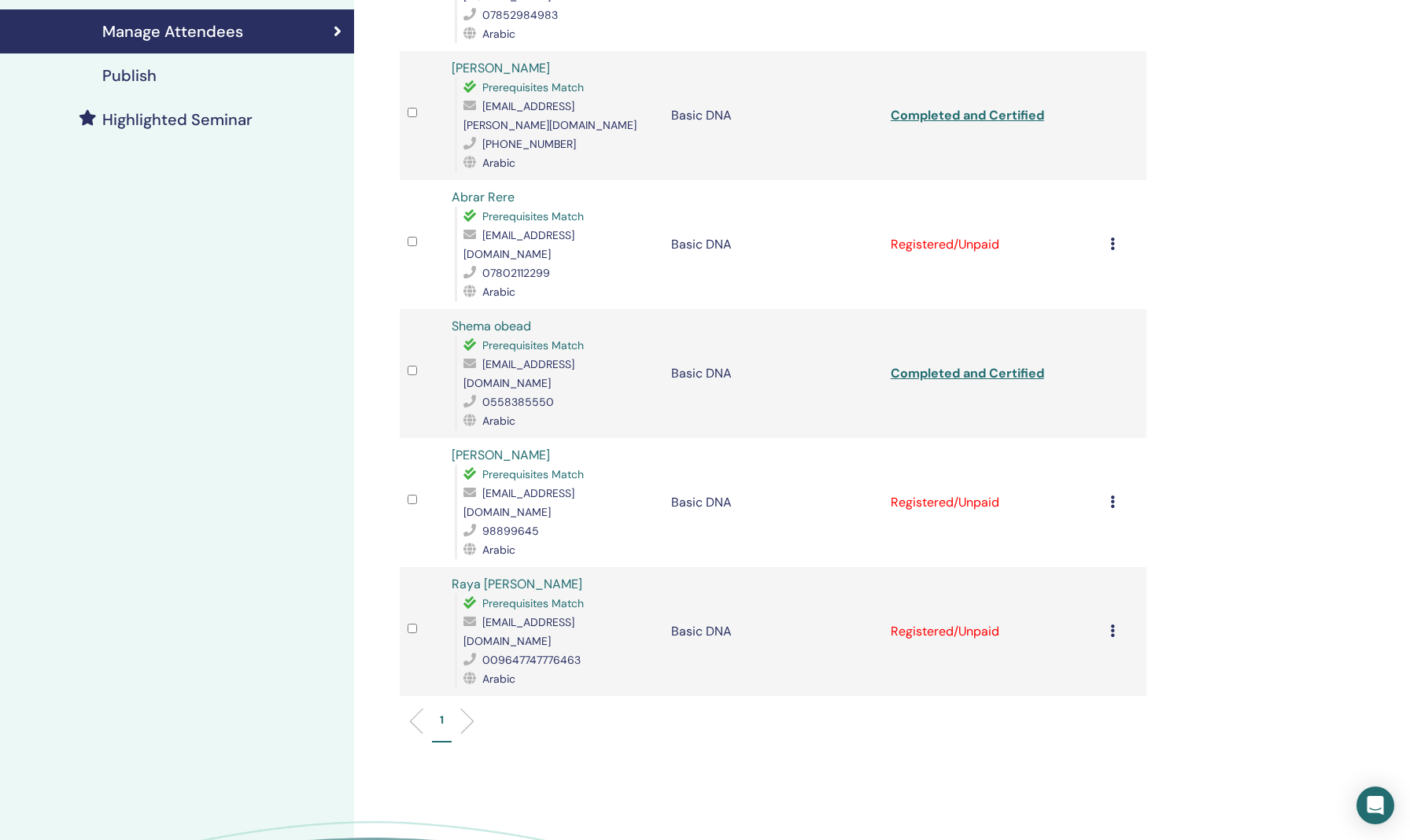
click at [941, 567] on td "Registered/Unpaid" at bounding box center [992, 631] width 219 height 129
click at [1115, 624] on icon at bounding box center [1112, 630] width 4 height 13
click at [1094, 636] on p "Complete and Certify" at bounding box center [1106, 638] width 124 height 19
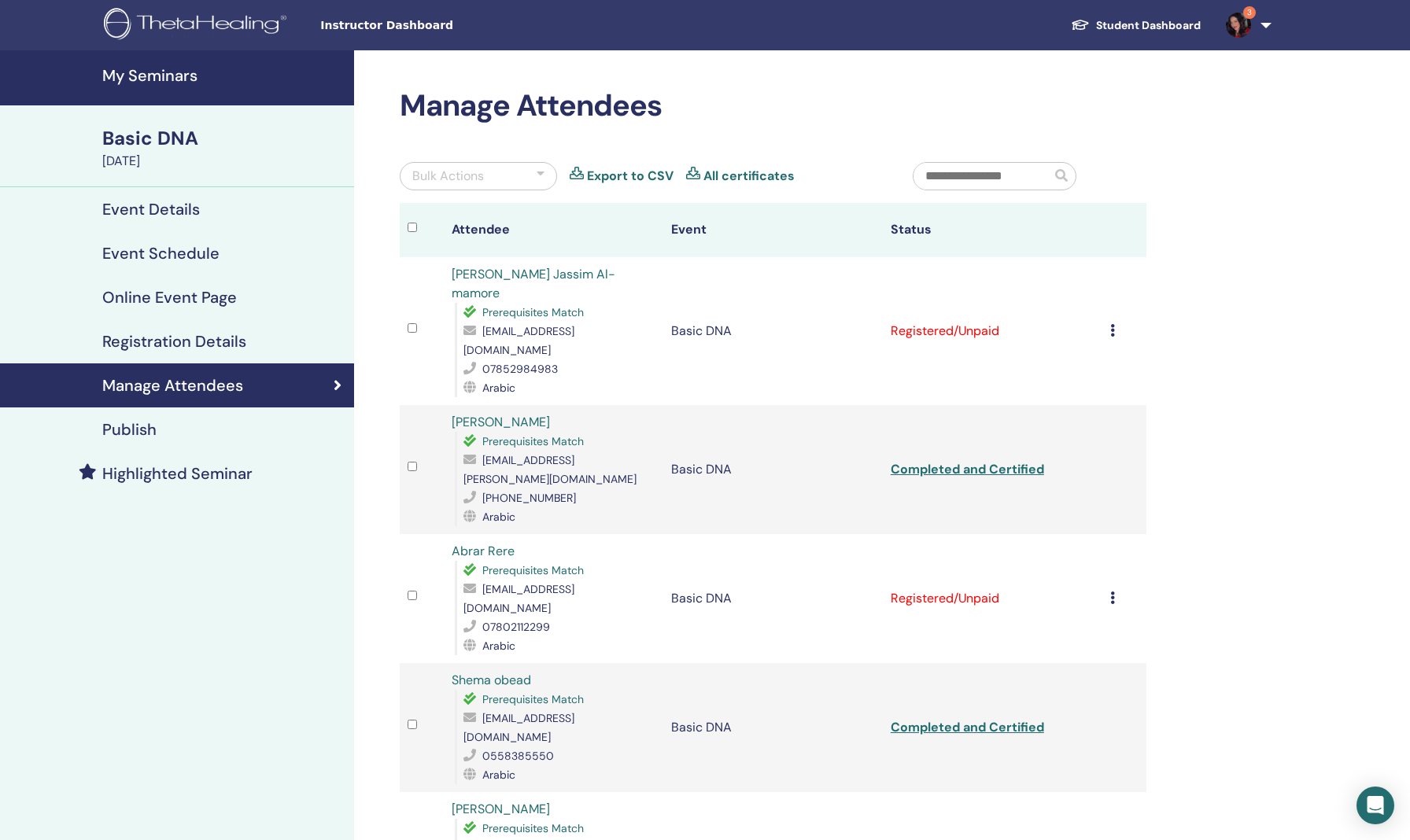
click at [136, 72] on h4 "My Seminars" at bounding box center [223, 76] width 242 height 19
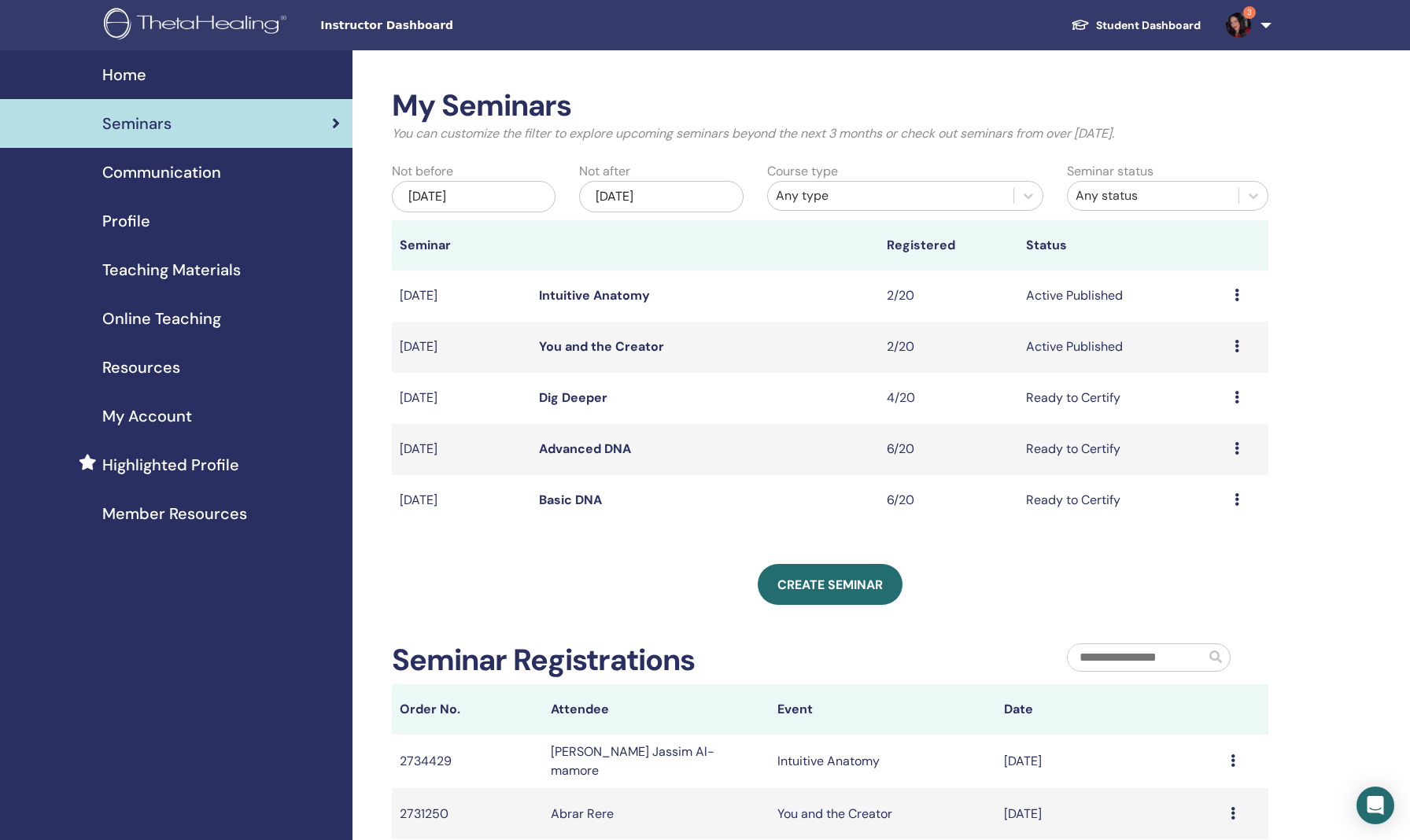
click at [571, 446] on link "Advanced DNA" at bounding box center [585, 448] width 92 height 16
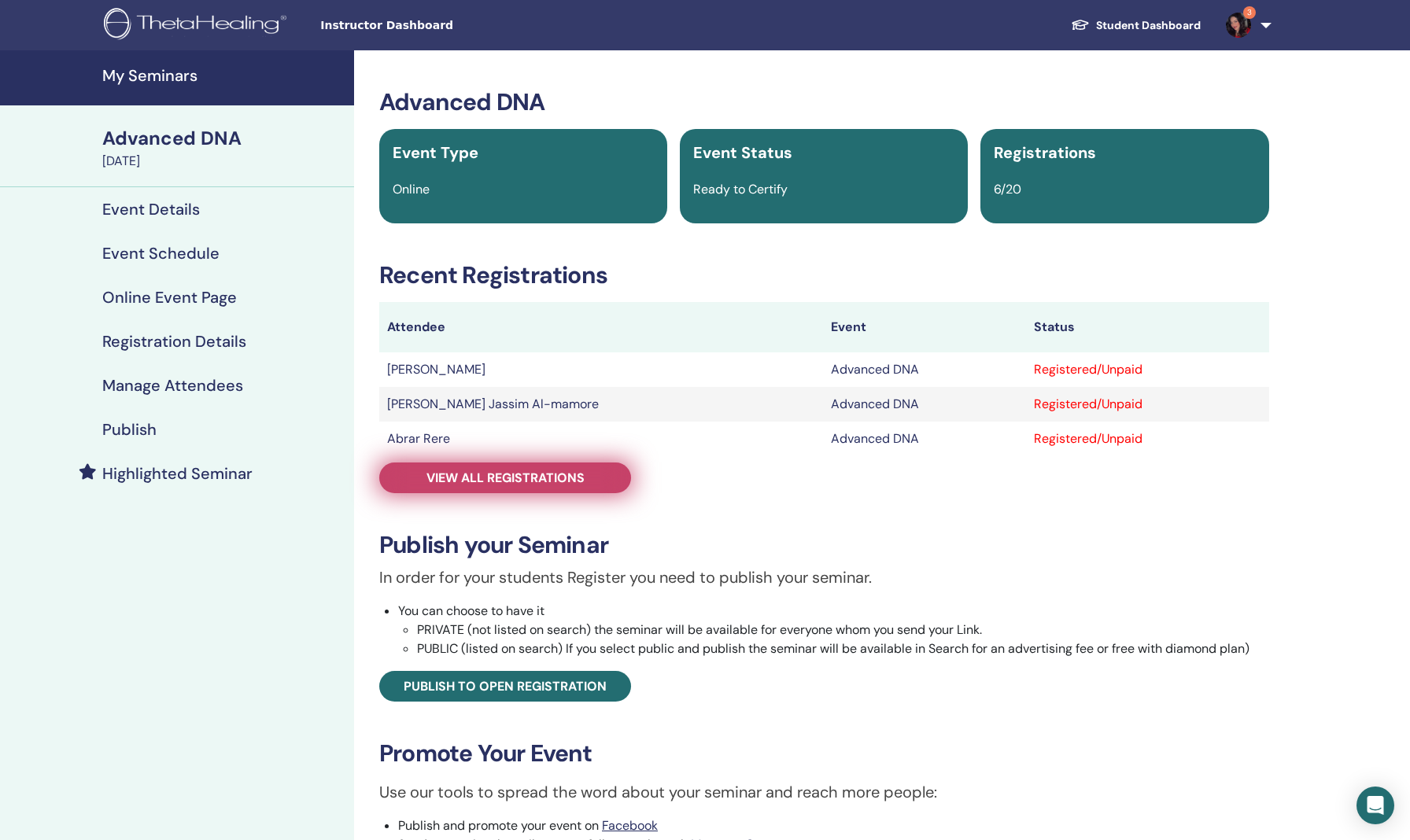
click at [552, 475] on span "View all registrations" at bounding box center [505, 477] width 158 height 16
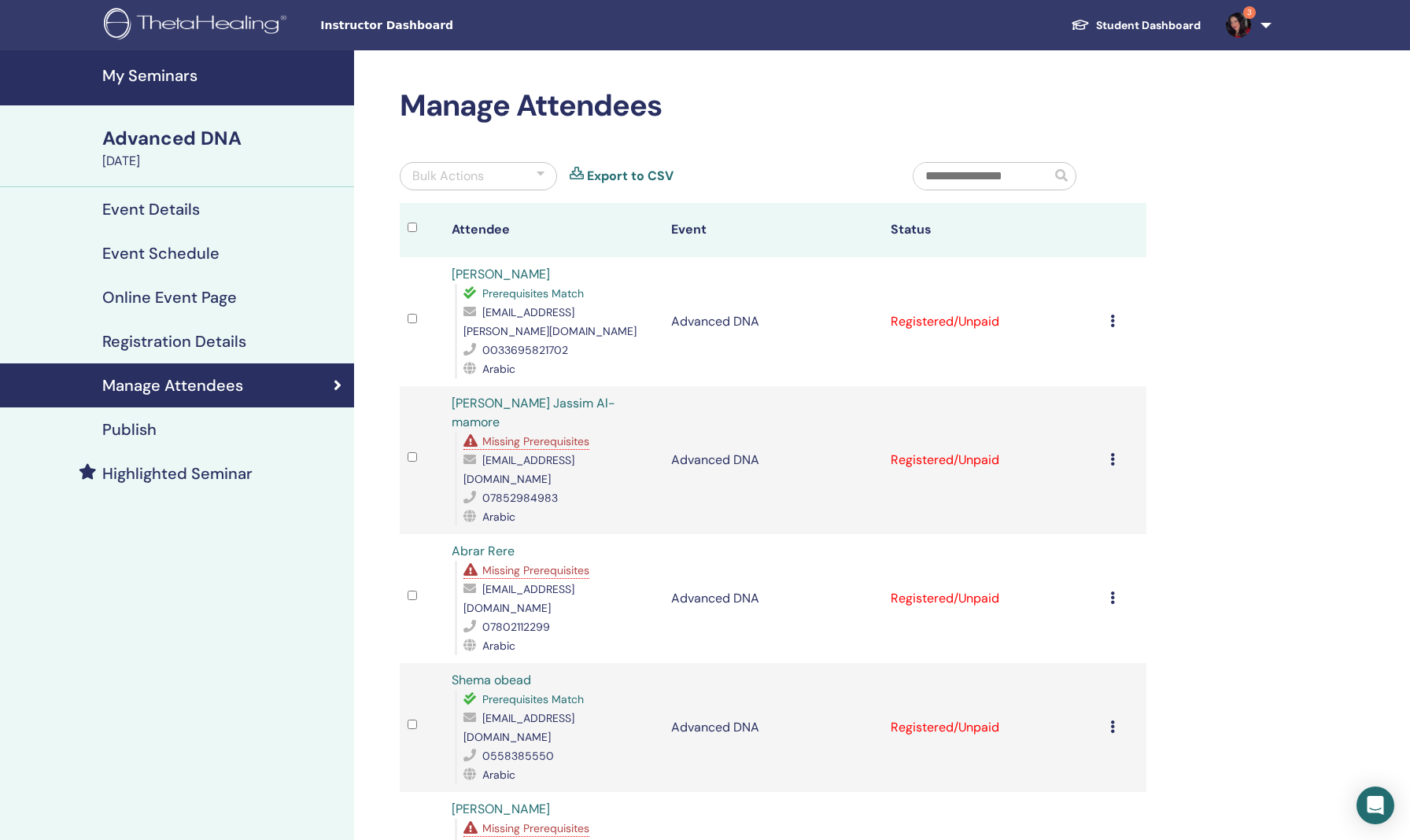
click at [1111, 315] on icon at bounding box center [1112, 321] width 4 height 13
click at [1098, 448] on p "Complete and Certify" at bounding box center [1102, 447] width 124 height 19
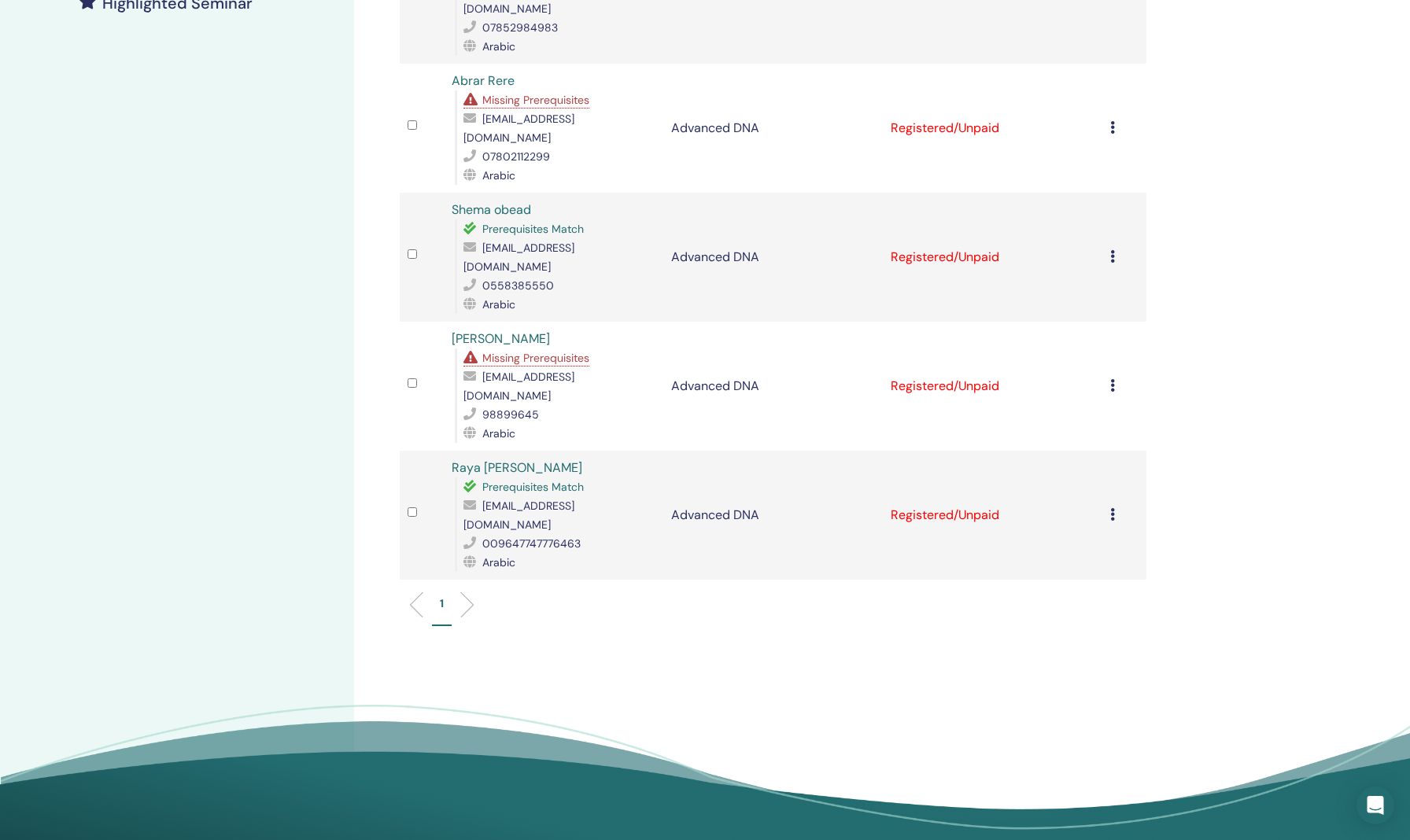
scroll to position [493, 0]
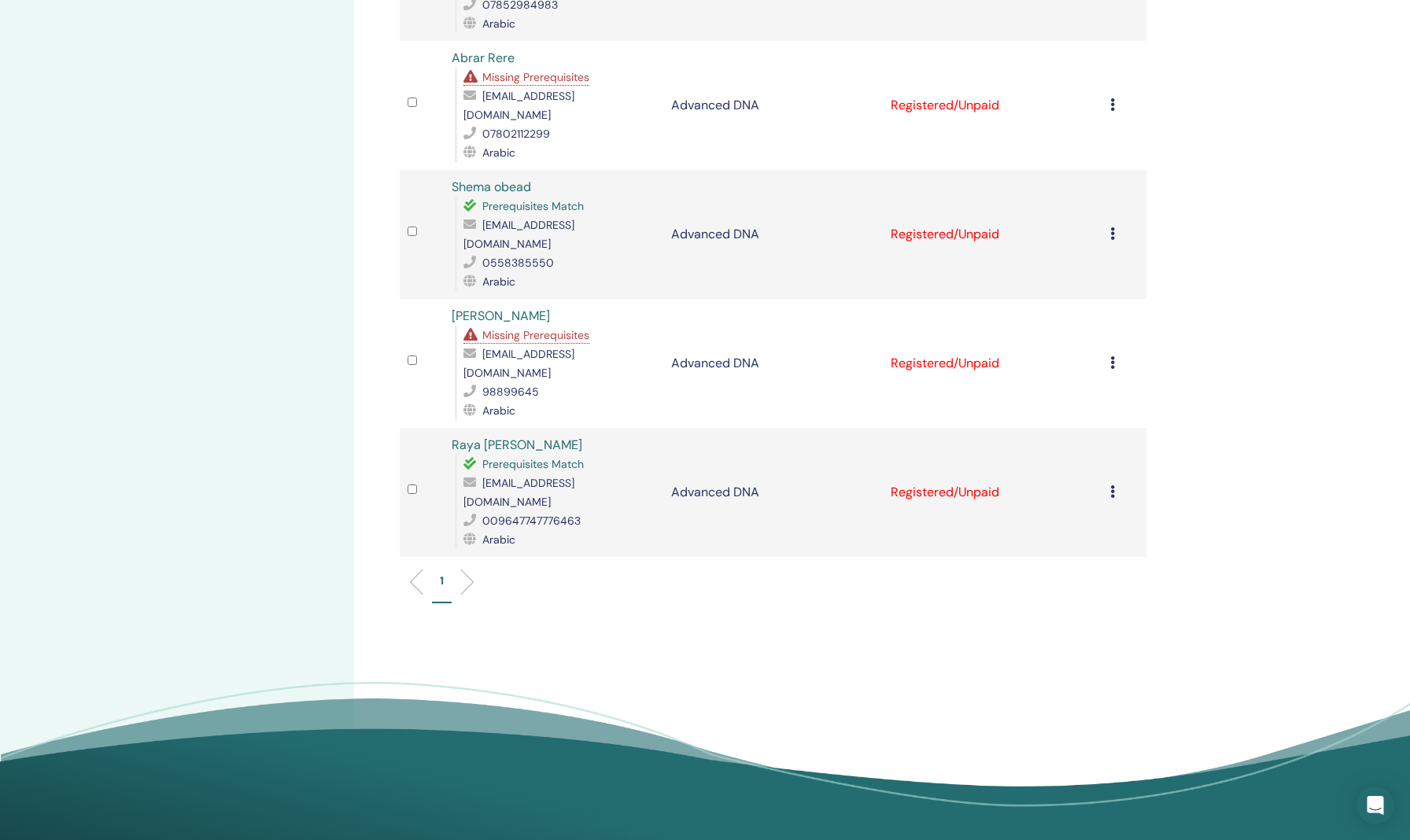
click at [969, 428] on td "Registered/Unpaid" at bounding box center [992, 492] width 219 height 129
click at [1111, 486] on icon at bounding box center [1112, 492] width 4 height 13
click at [1086, 496] on p "Complete and Certify" at bounding box center [1102, 498] width 124 height 19
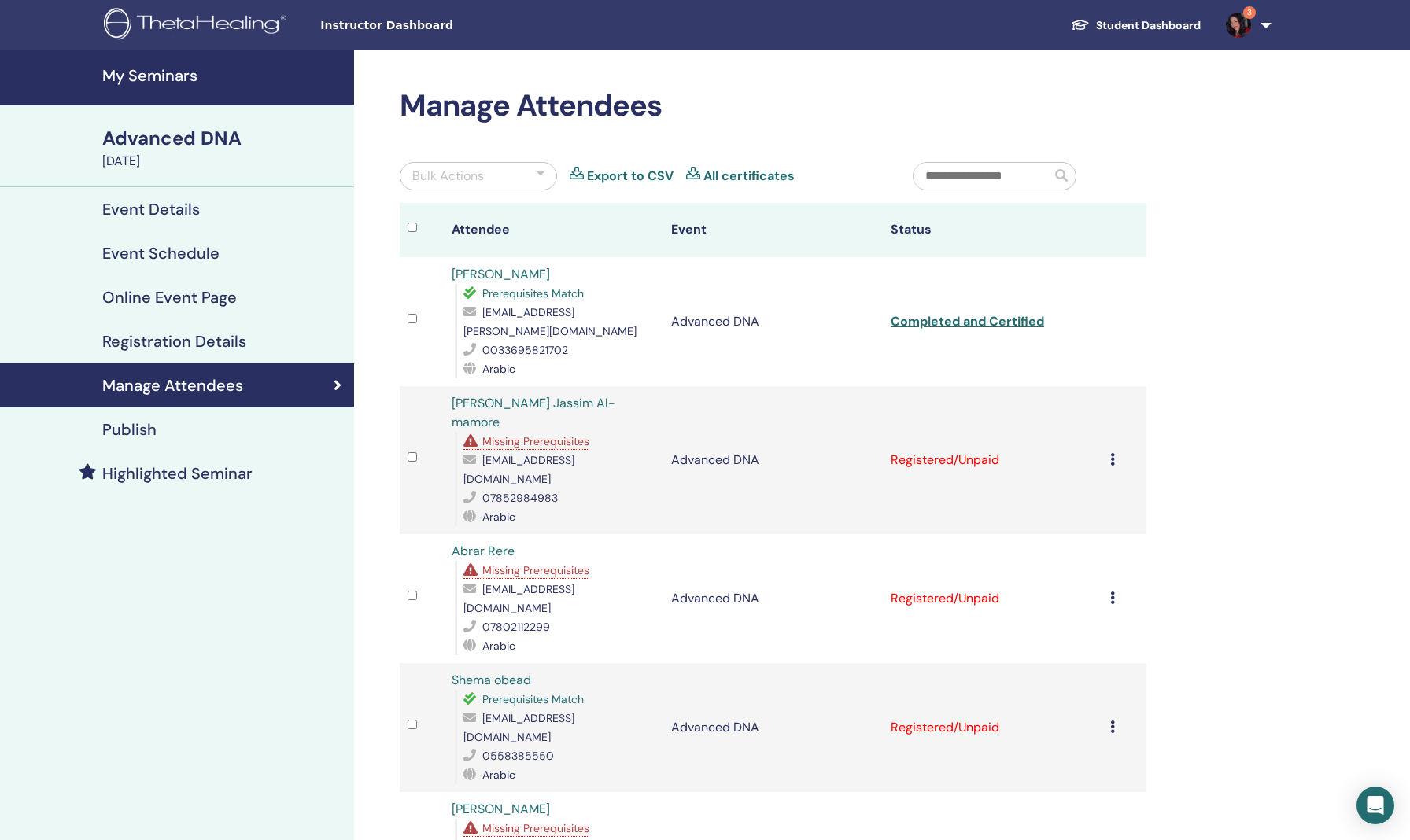
scroll to position [493, 0]
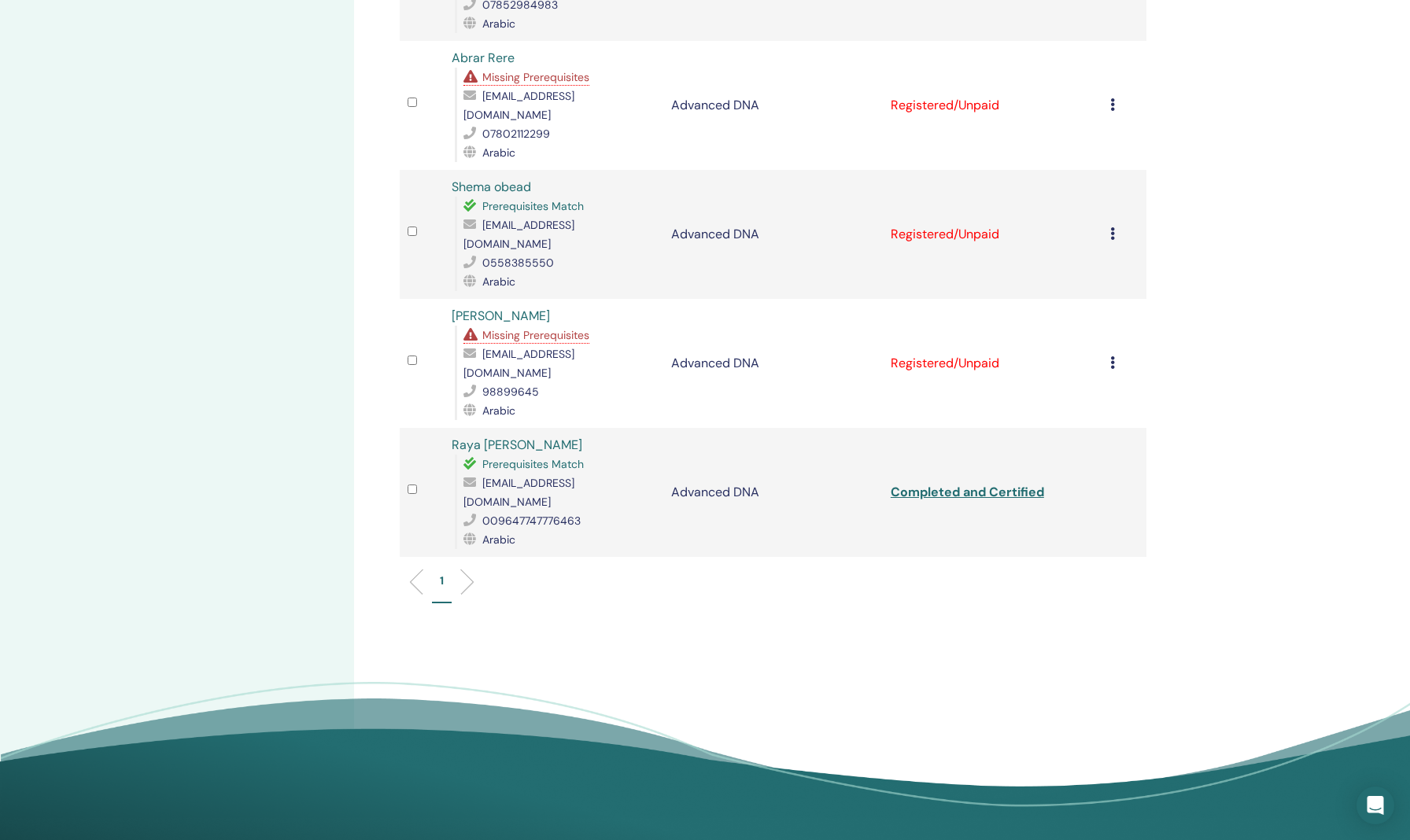
click at [1111, 228] on icon at bounding box center [1112, 234] width 4 height 13
click at [1063, 275] on p "Complete and Certify" at bounding box center [1100, 280] width 124 height 19
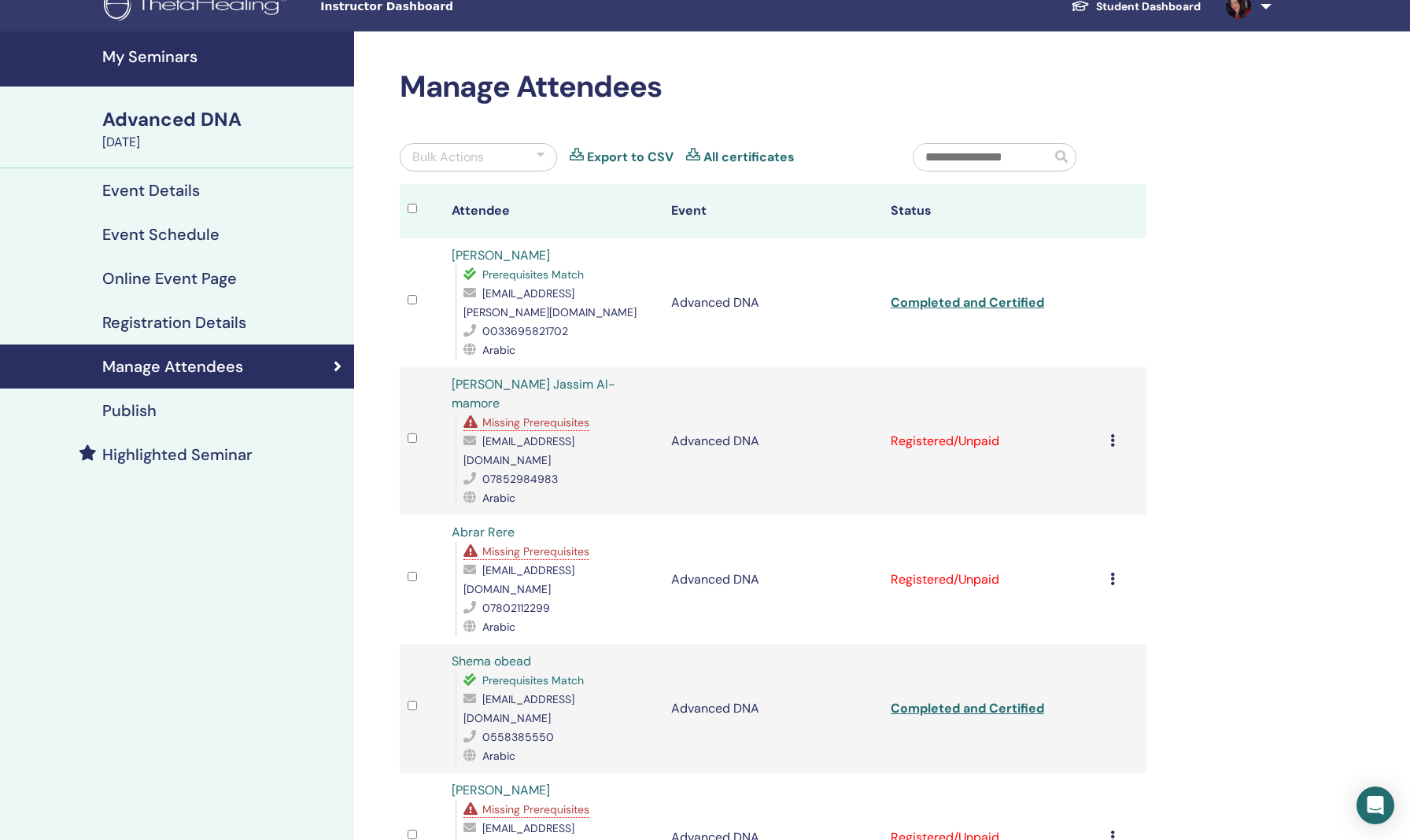
scroll to position [17, 0]
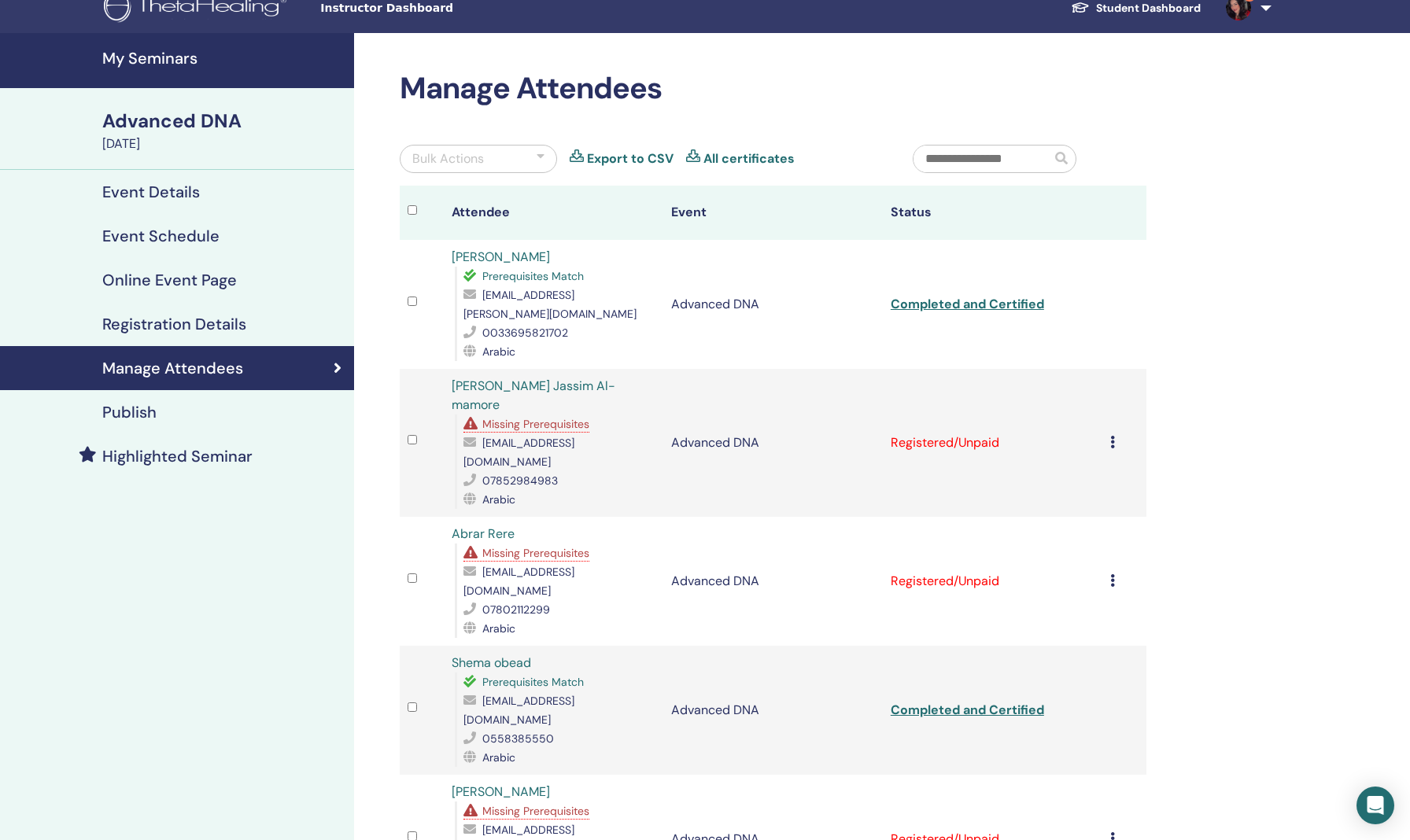
click at [183, 223] on link "Event Schedule" at bounding box center [177, 235] width 354 height 44
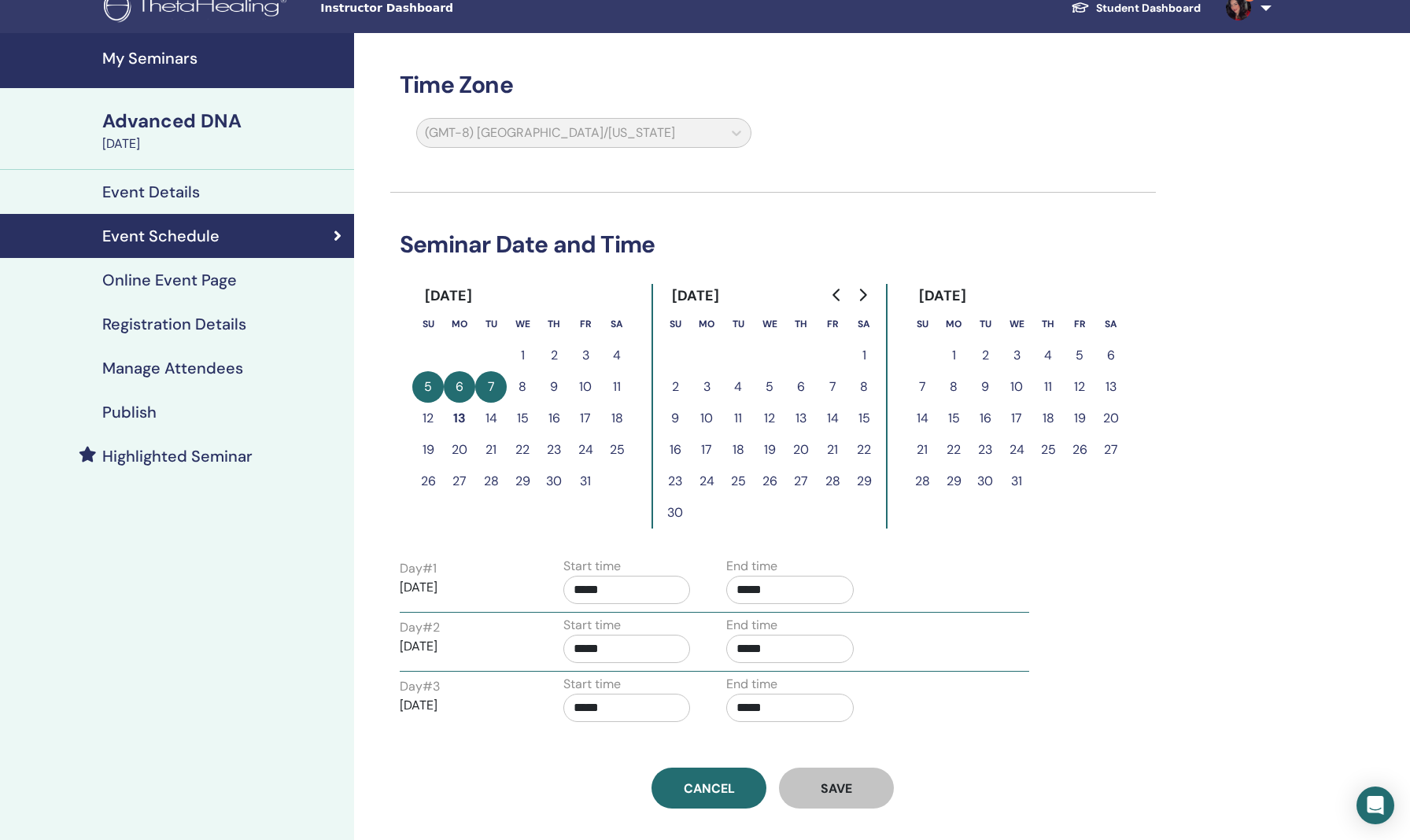
click at [174, 116] on div "Advanced DNA" at bounding box center [223, 121] width 242 height 27
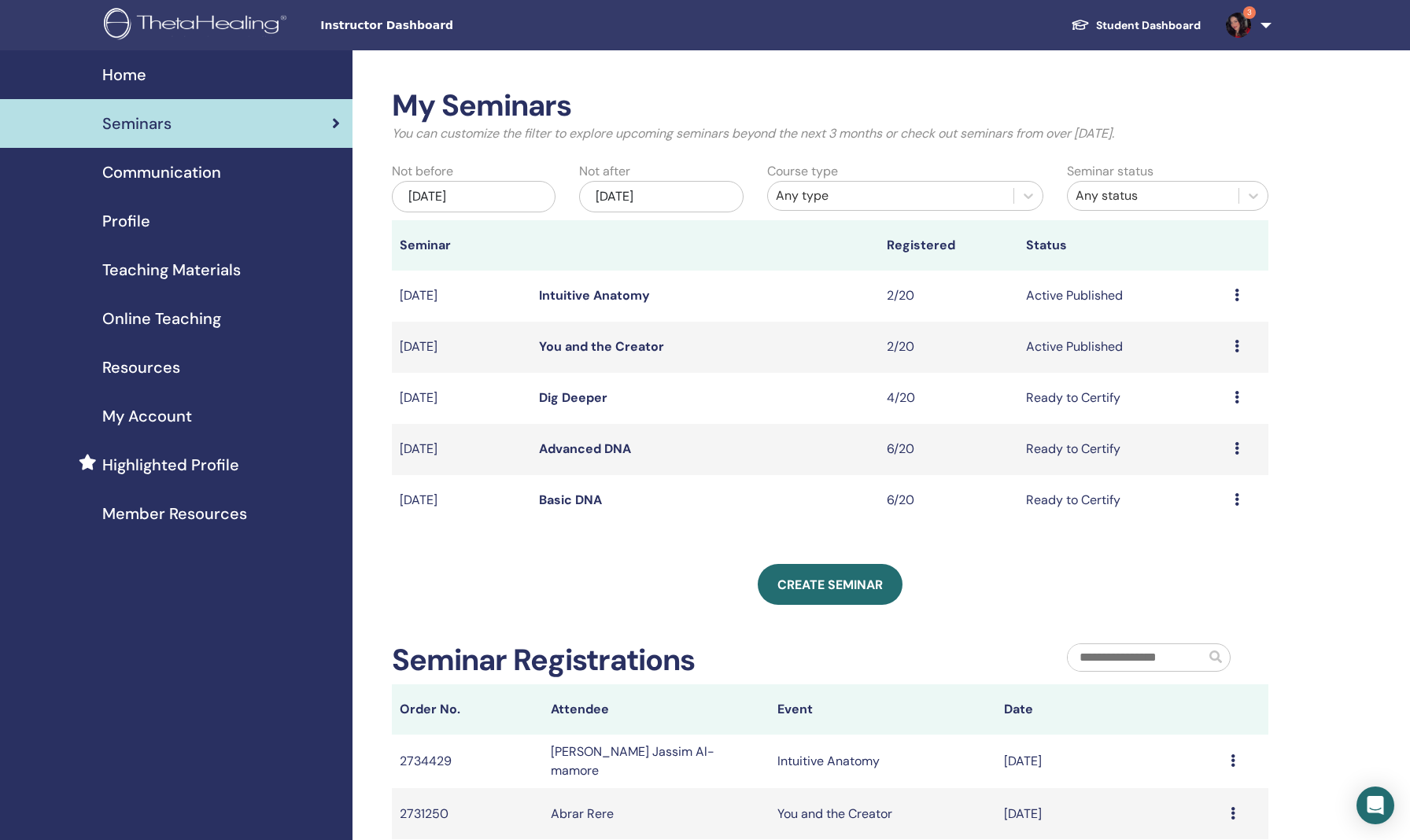
click at [569, 398] on link "Dig Deeper" at bounding box center [573, 397] width 68 height 16
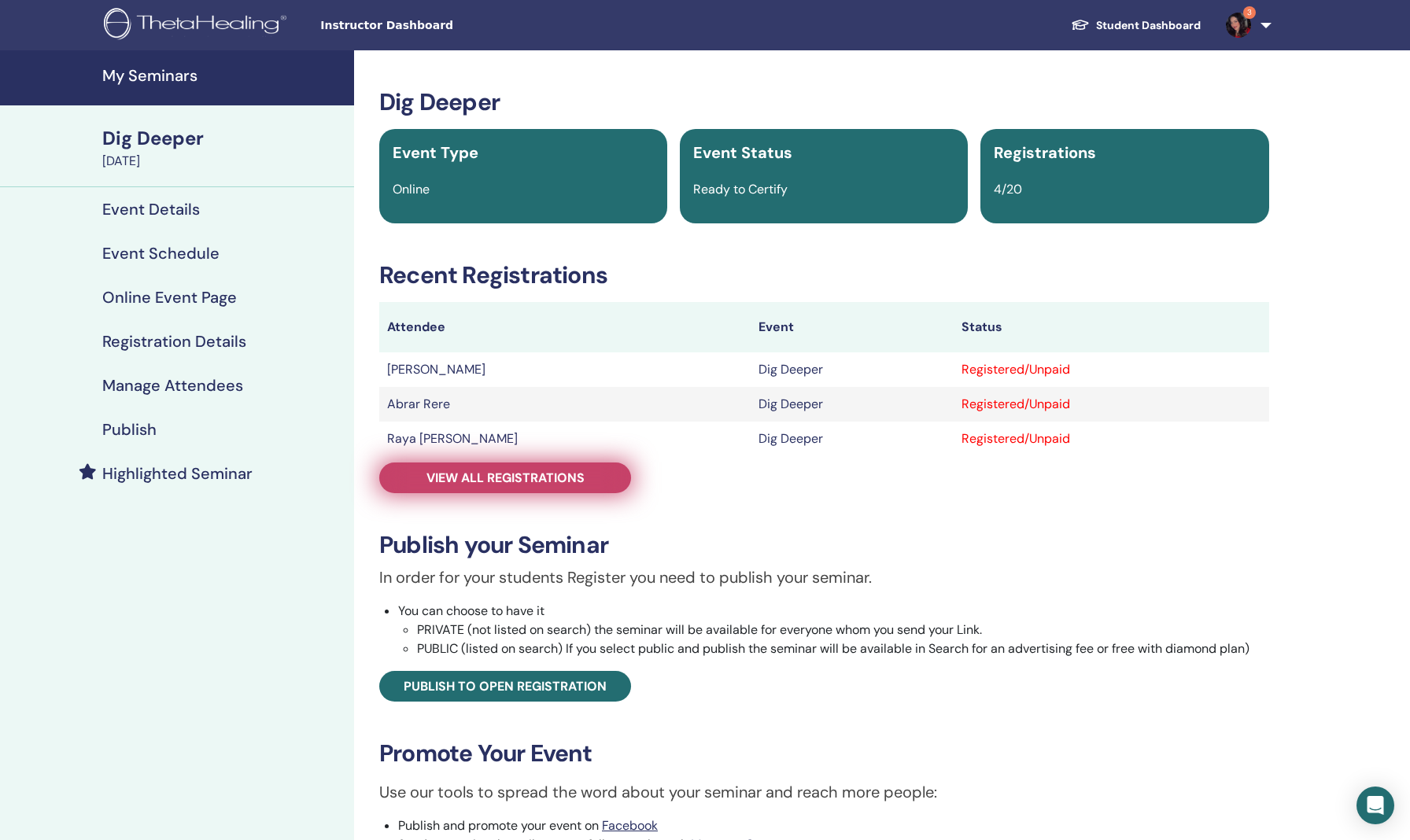
click at [529, 477] on span "View all registrations" at bounding box center [505, 477] width 158 height 16
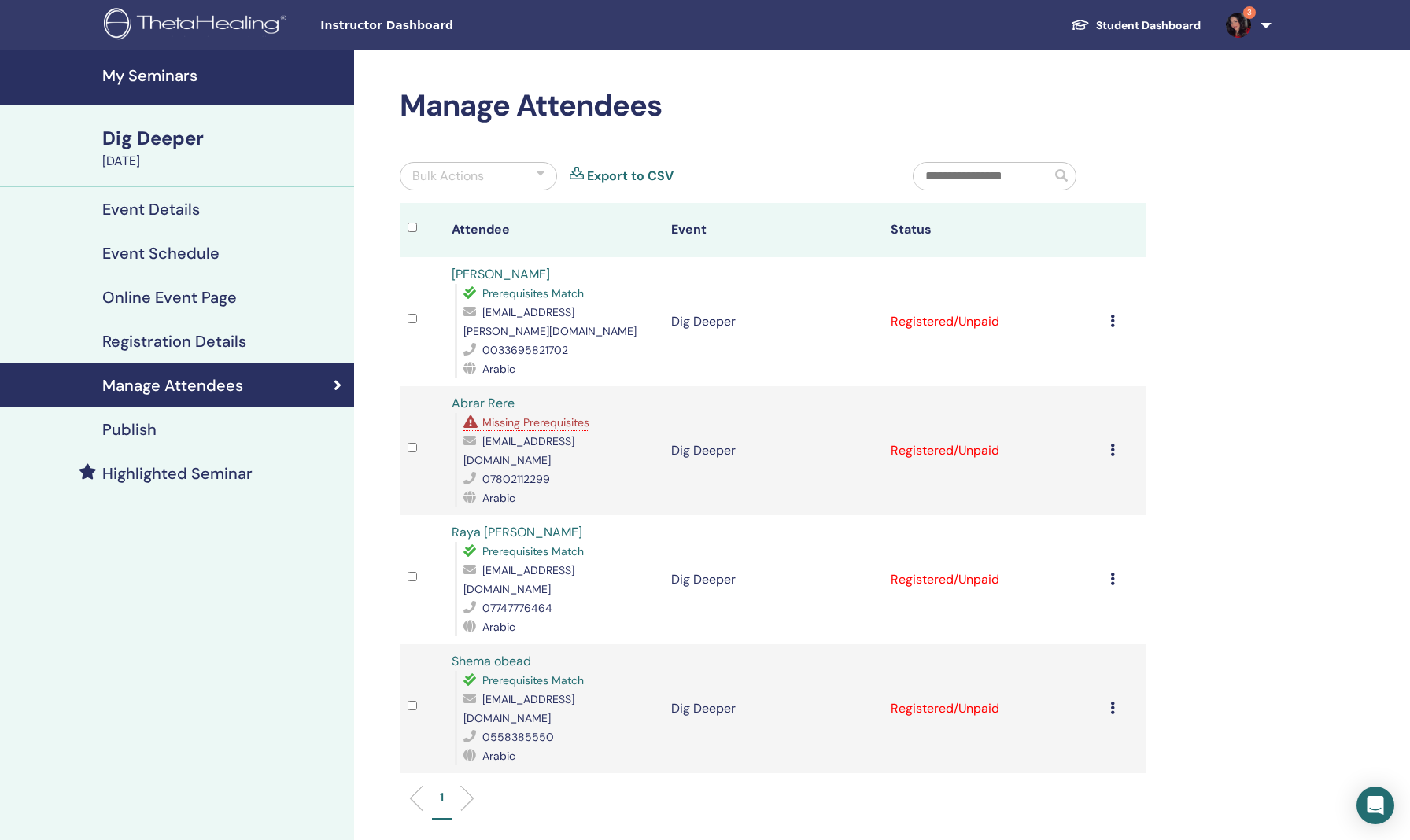
click at [1113, 573] on icon at bounding box center [1112, 579] width 4 height 13
click at [1070, 660] on p "Complete and Certify" at bounding box center [1104, 663] width 124 height 19
click at [1115, 701] on icon at bounding box center [1112, 707] width 4 height 13
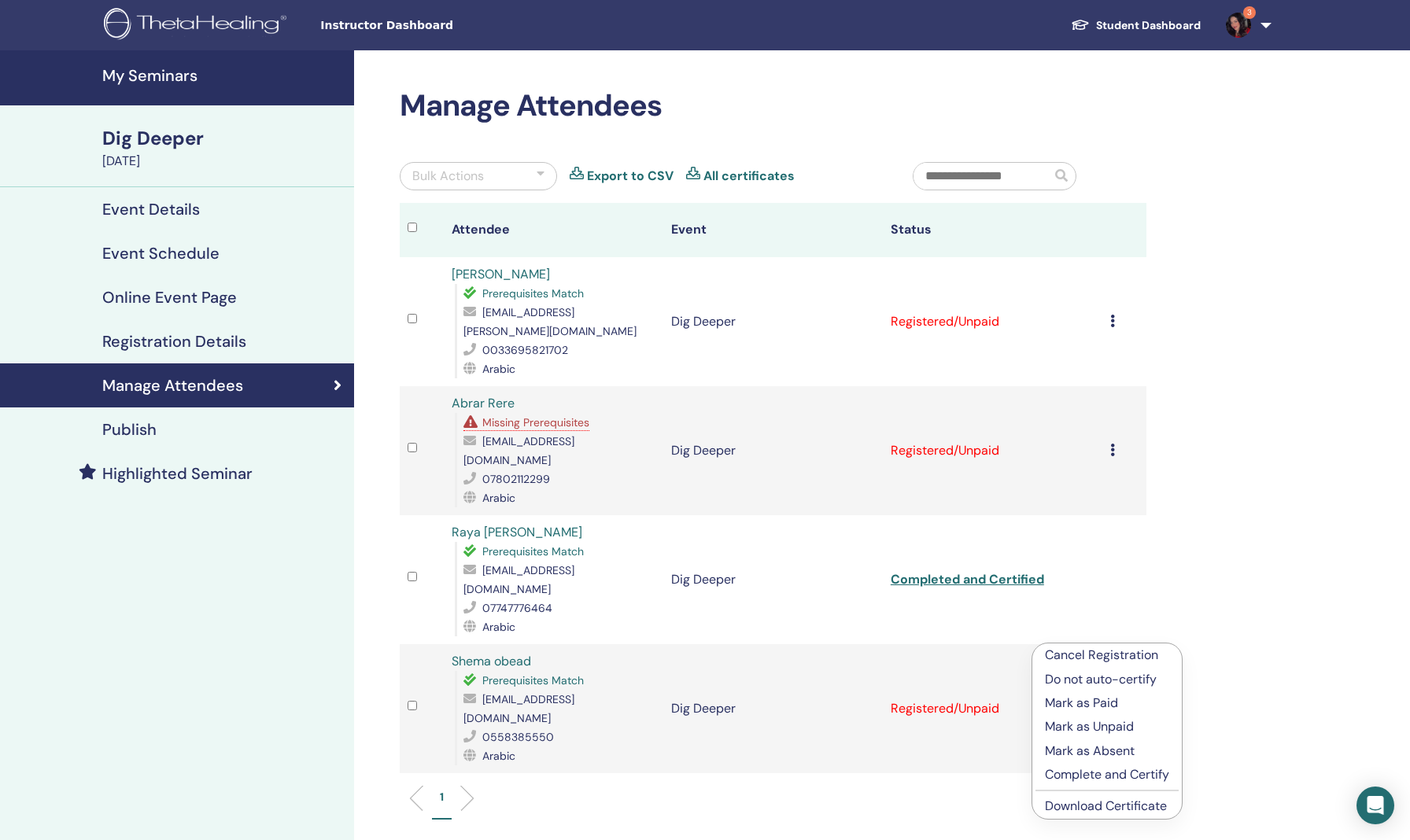
click at [1101, 774] on p "Complete and Certify" at bounding box center [1107, 774] width 124 height 19
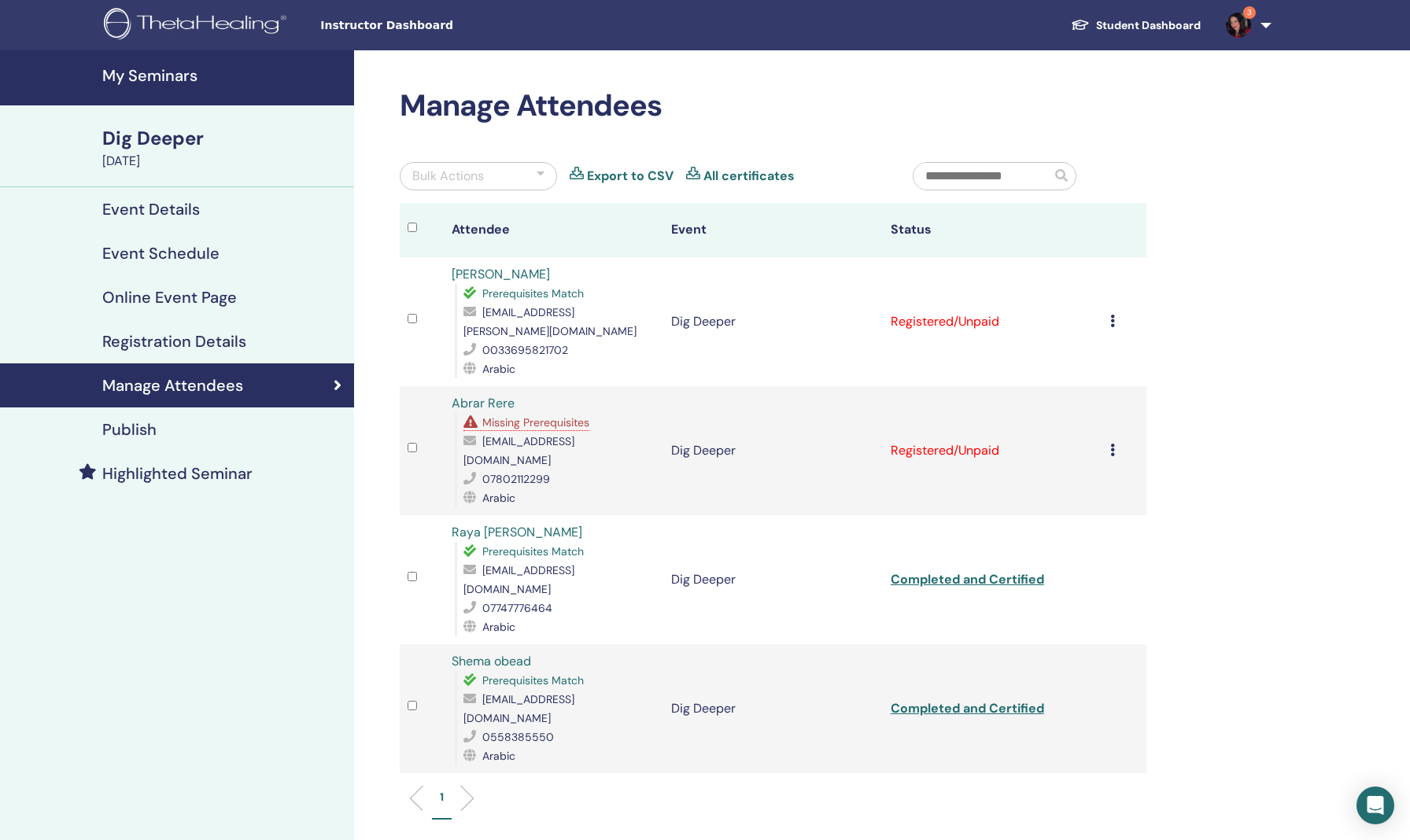
click at [196, 476] on h4 "Highlighted Seminar" at bounding box center [178, 473] width 150 height 19
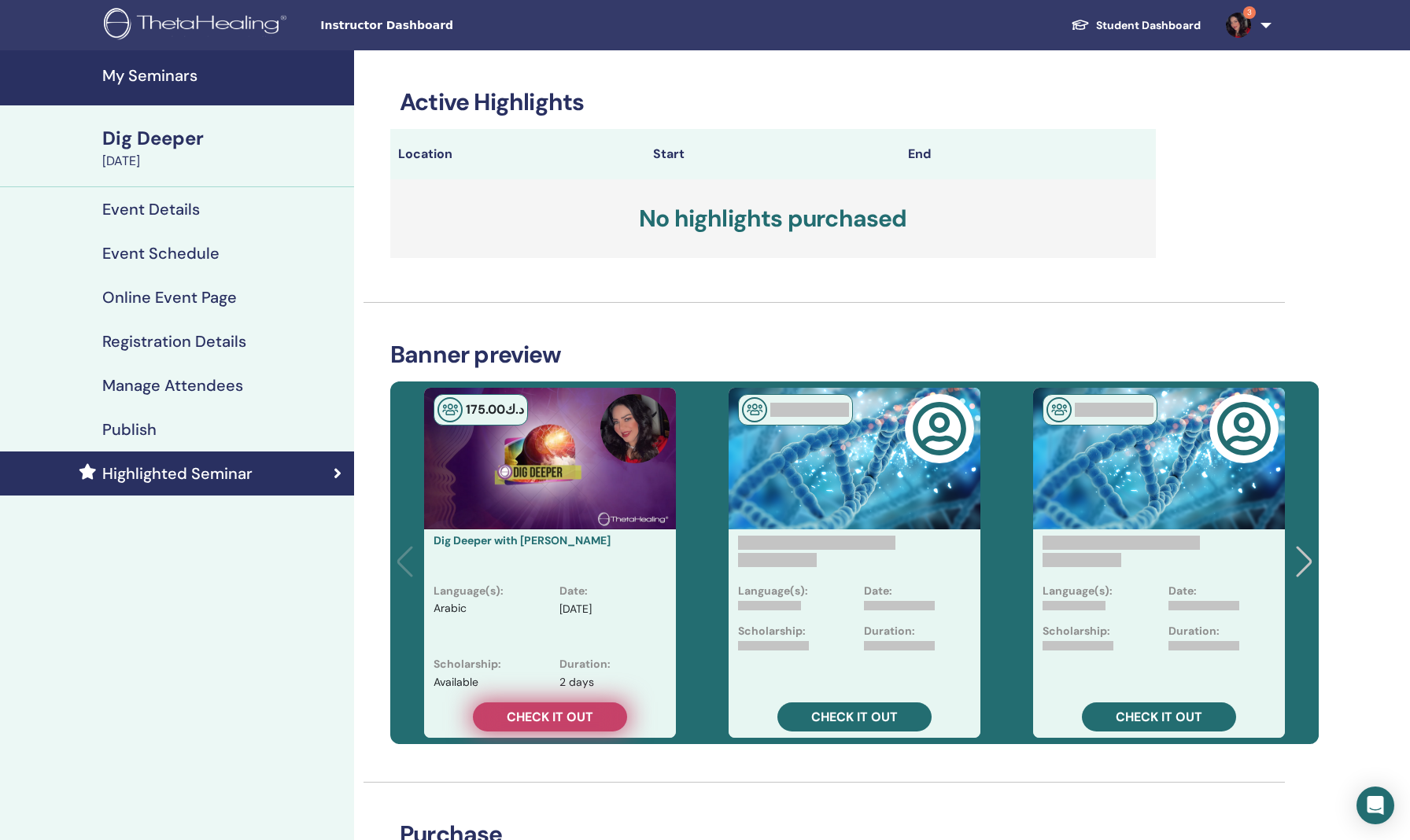
click at [570, 711] on span "Check it out" at bounding box center [550, 717] width 86 height 16
click at [555, 717] on span "Check it out" at bounding box center [550, 717] width 86 height 16
click at [154, 77] on h4 "My Seminars" at bounding box center [223, 76] width 242 height 19
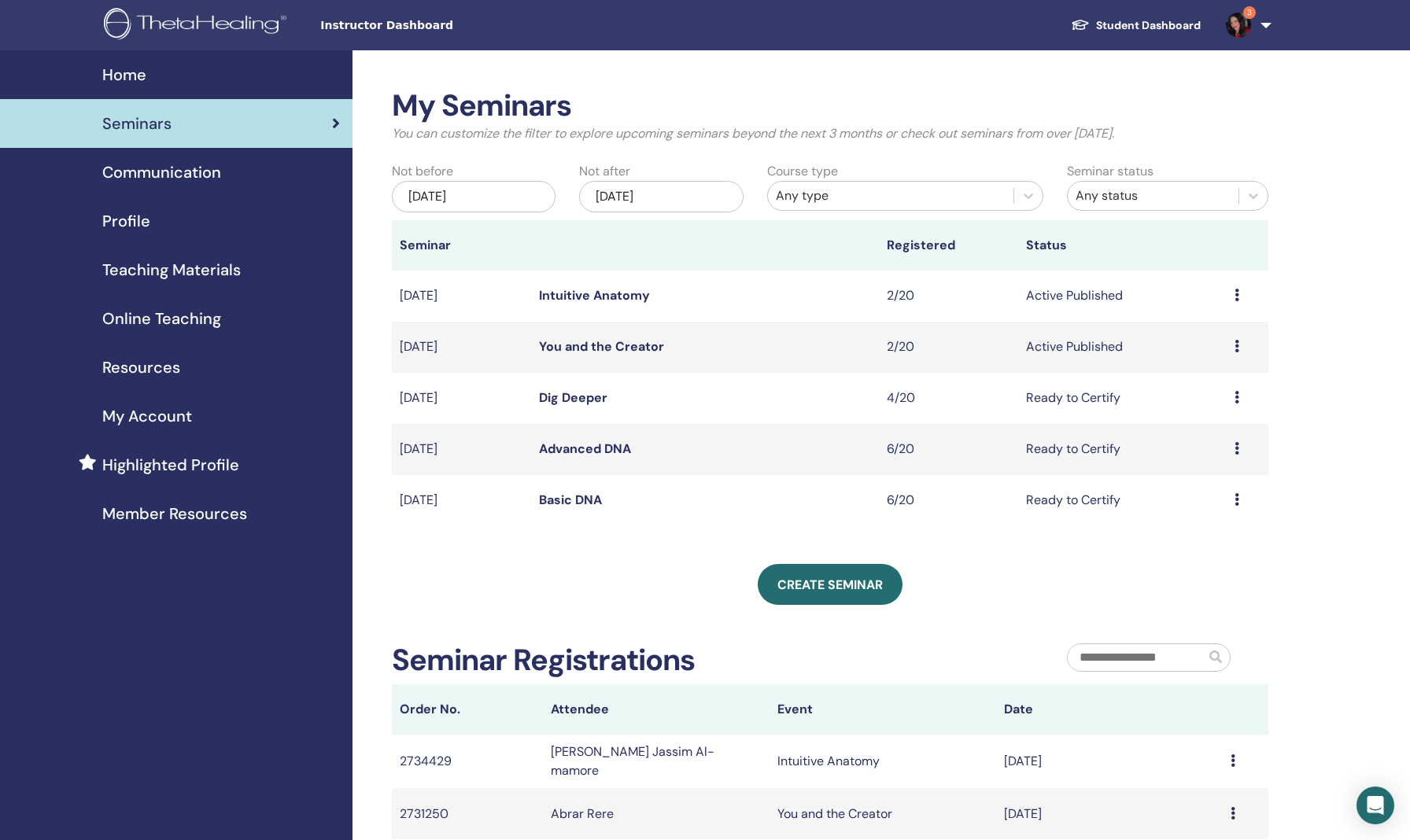
click at [161, 173] on span "Communication" at bounding box center [162, 172] width 119 height 23
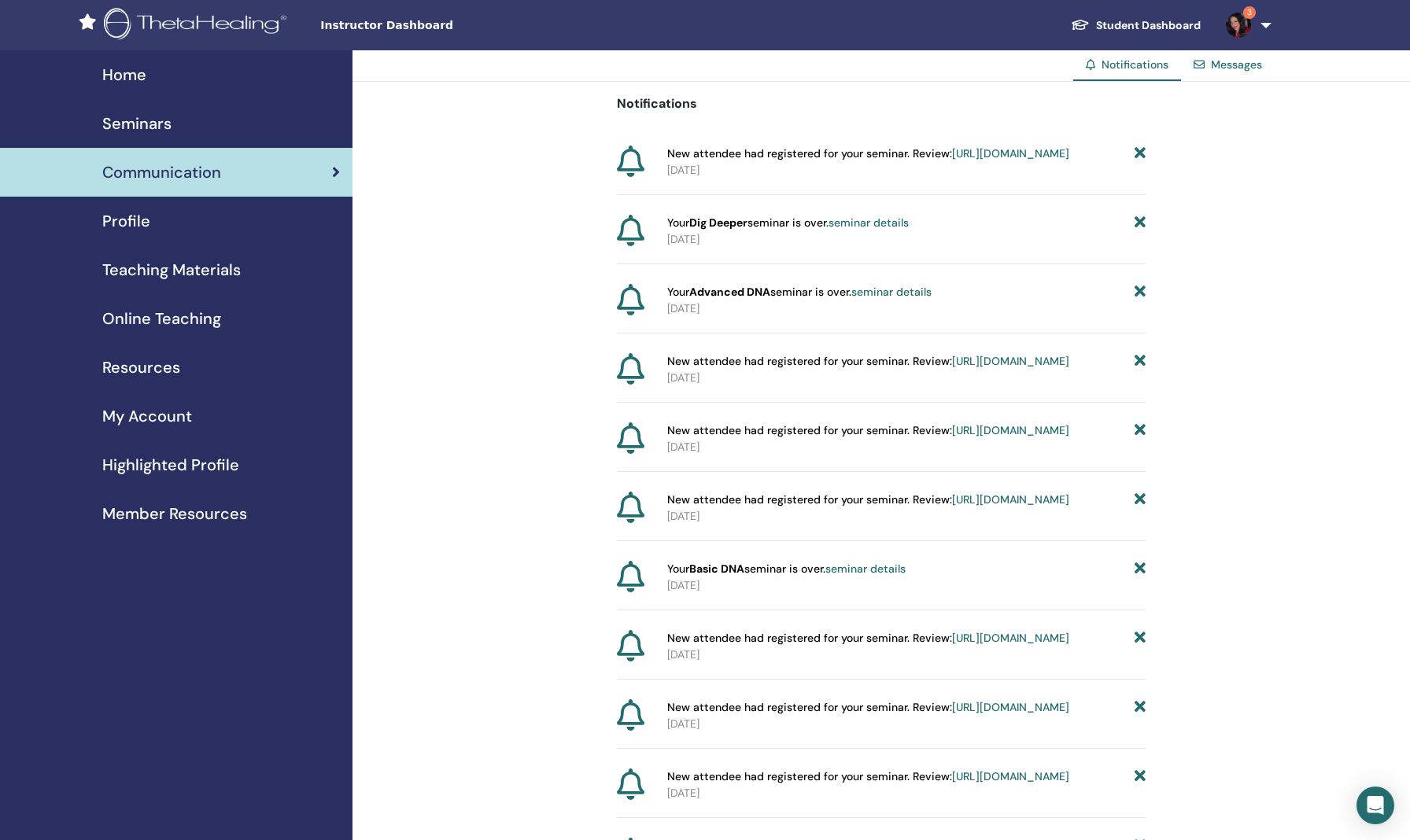
click at [952, 160] on link "https://member.thetahealing.com/instructor/seminar/378208/attendees" at bounding box center [1010, 154] width 117 height 14
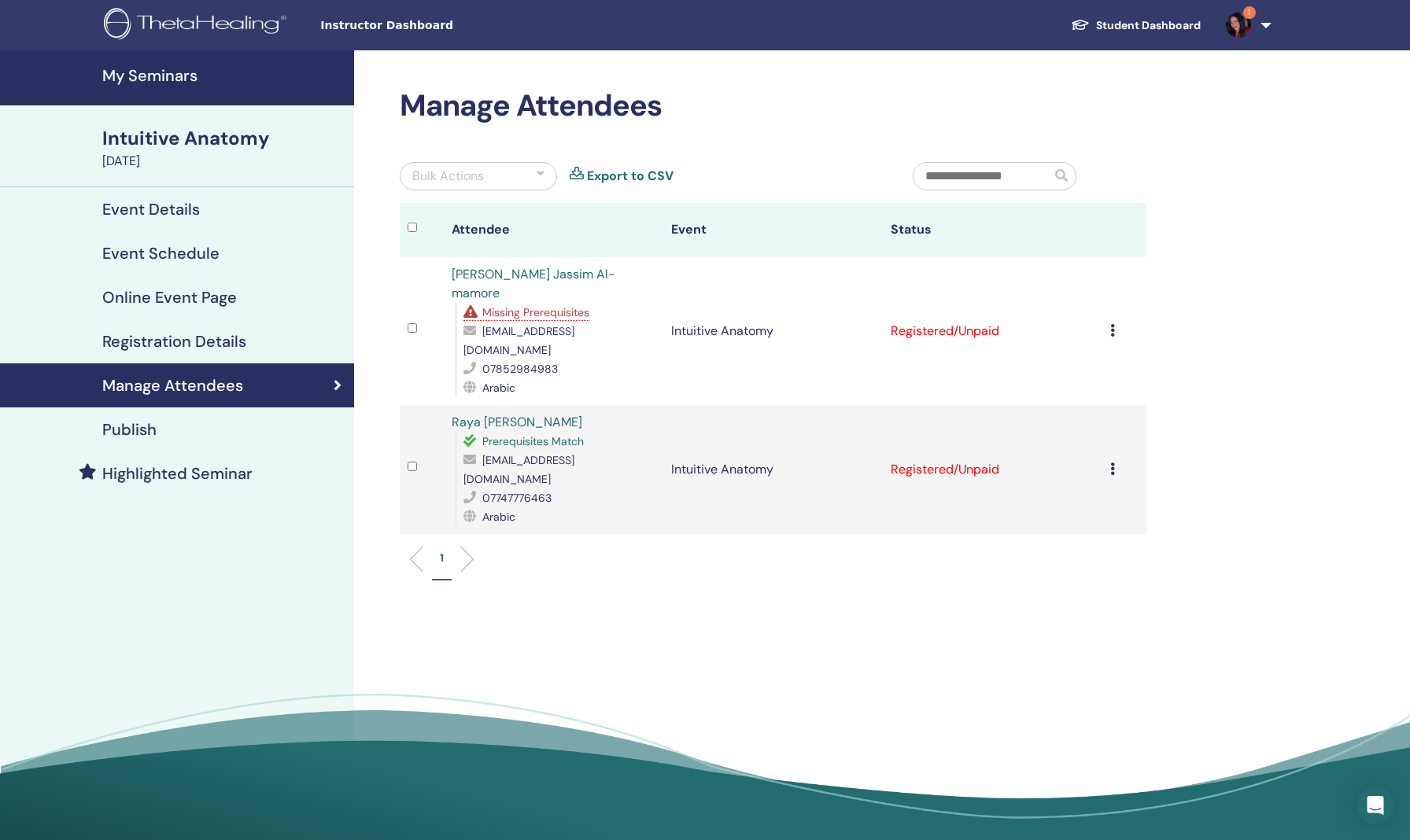
click at [148, 143] on div "Intuitive Anatomy" at bounding box center [223, 138] width 242 height 27
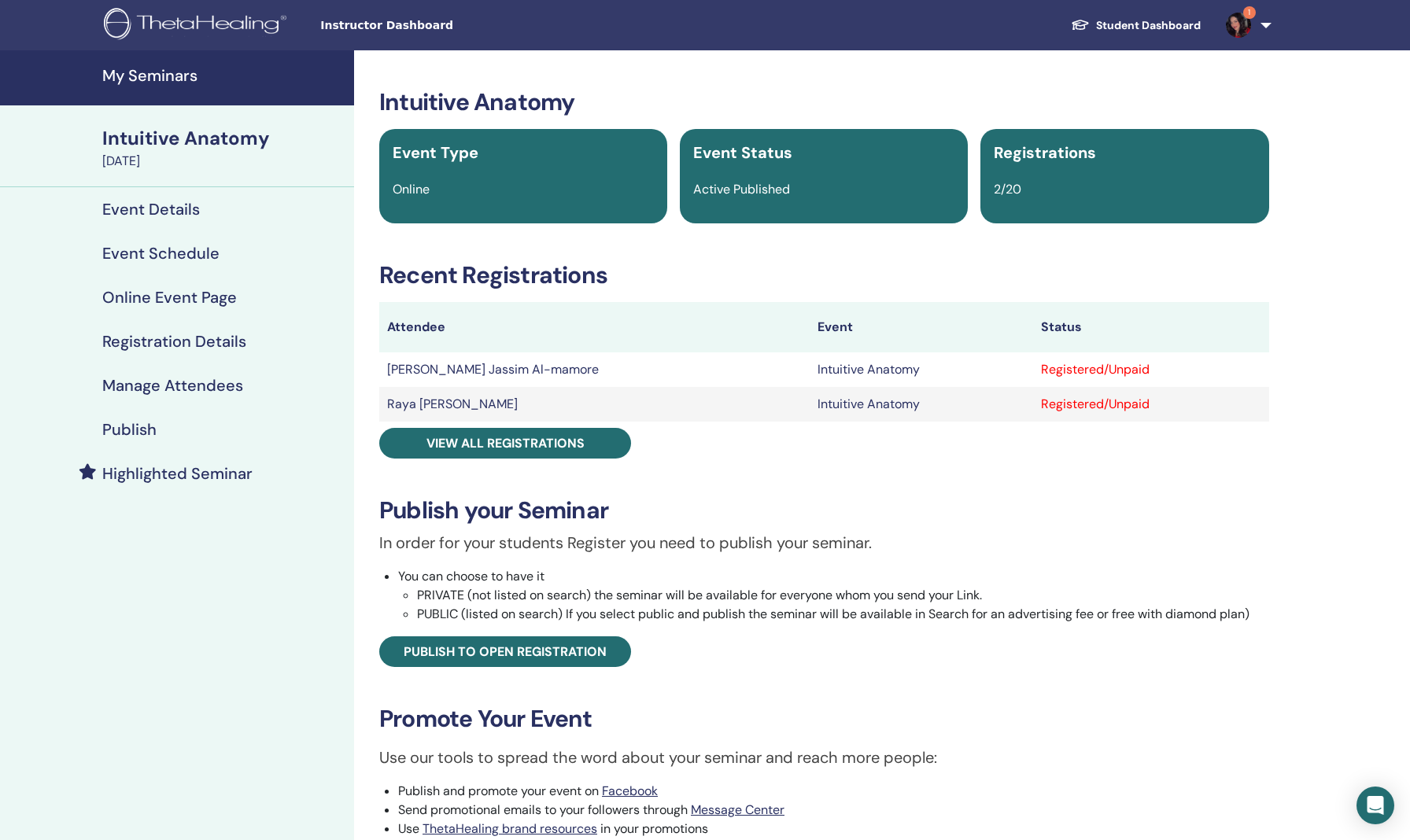
click at [136, 74] on h4 "My Seminars" at bounding box center [223, 76] width 242 height 19
